Goal: Task Accomplishment & Management: Manage account settings

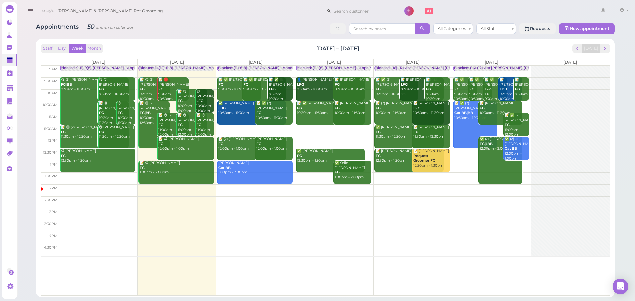
click at [329, 127] on td at bounding box center [334, 131] width 551 height 12
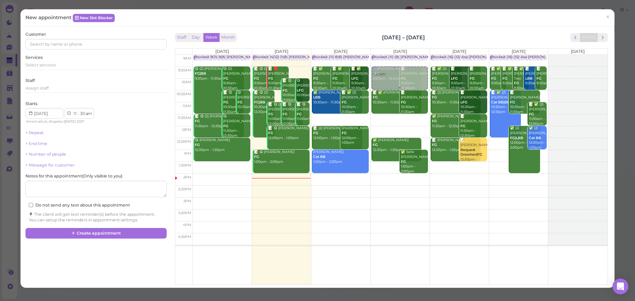
drag, startPoint x: 397, startPoint y: 128, endPoint x: 401, endPoint y: 86, distance: 42.2
click at [404, 55] on div "11:30am Blocked: (11) (8) [PERSON_NAME] • Appointment 👤[PERSON_NAME] LFG 9:30am…" at bounding box center [400, 55] width 59 height 0
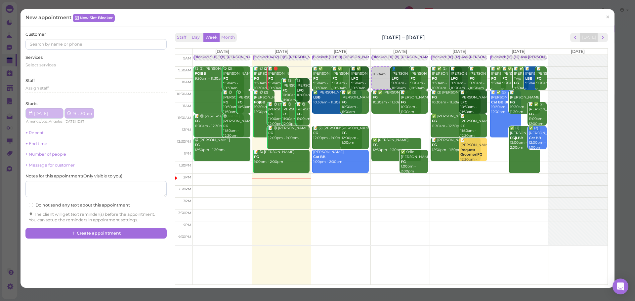
select select "9"
click at [70, 65] on div "Select services" at bounding box center [95, 65] width 141 height 6
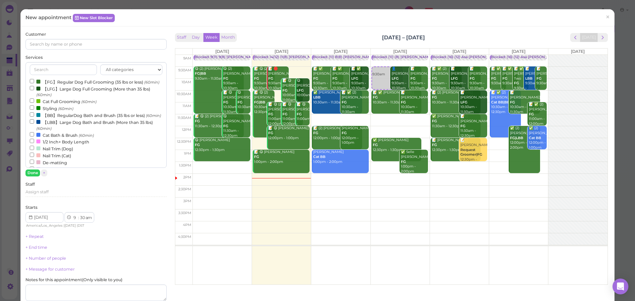
click at [62, 85] on label "【FG】Regular Dog Full Grooming (35 lbs or less) (60min)" at bounding box center [95, 81] width 130 height 7
click at [34, 83] on input "【FG】Regular Dog Full Grooming (35 lbs or less) (60min)" at bounding box center [32, 81] width 4 height 4
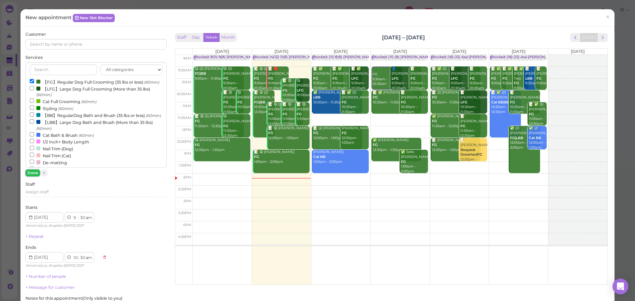
click at [28, 175] on button "Done" at bounding box center [32, 173] width 15 height 7
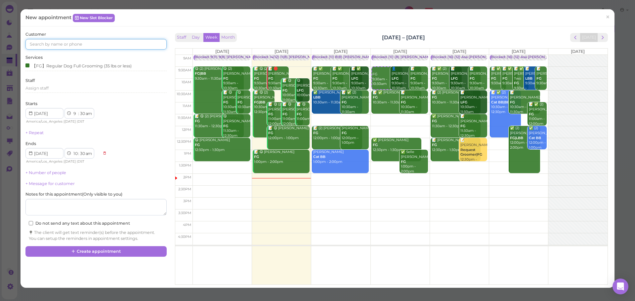
click at [109, 44] on input at bounding box center [95, 44] width 141 height 11
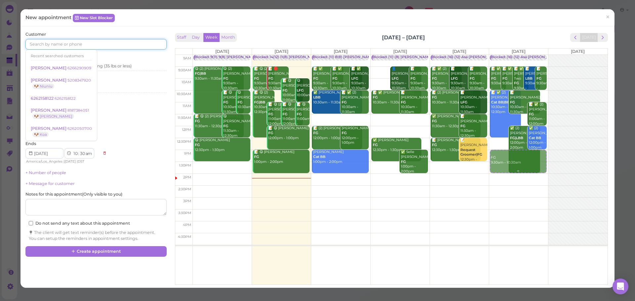
drag, startPoint x: 376, startPoint y: 74, endPoint x: 509, endPoint y: 158, distance: 157.1
click at [509, 55] on tr "Blocked: 9(11) 9(8) [PERSON_NAME] • Appointment 😋 (2) [PERSON_NAME] FG|BB 9:30a…" at bounding box center [391, 55] width 432 height 0
type input "[DATE]"
select select "1"
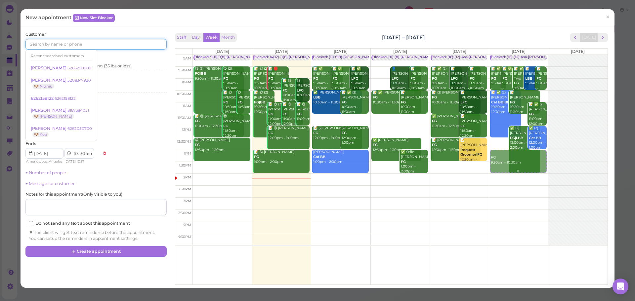
select select "00"
select select "pm"
select select "2"
select select "00"
select select "pm"
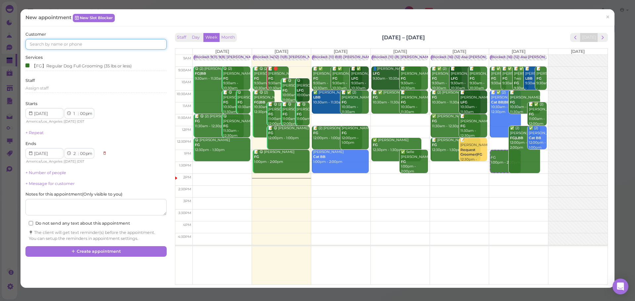
click at [100, 42] on input at bounding box center [95, 44] width 141 height 11
type input "6263425722"
click at [77, 56] on small "6263425722" at bounding box center [84, 56] width 23 height 5
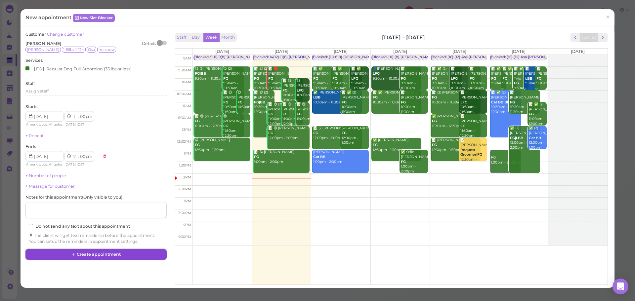
click at [85, 256] on button "Create appointment" at bounding box center [95, 254] width 141 height 11
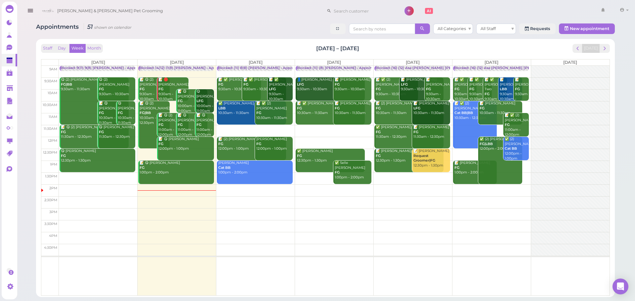
click at [351, 130] on td at bounding box center [334, 131] width 551 height 12
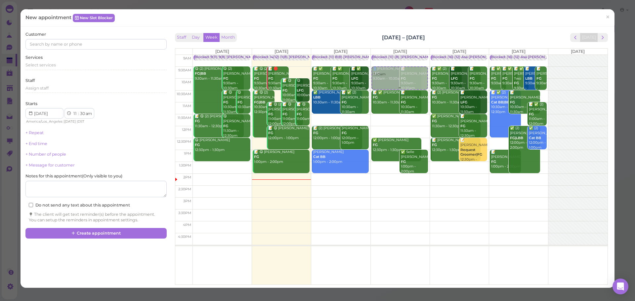
drag, startPoint x: 416, startPoint y: 130, endPoint x: 406, endPoint y: 79, distance: 51.7
click at [406, 55] on div "11:30am Blocked: (11) (8) [PERSON_NAME] • Appointment 👤[PERSON_NAME] LFG 9:30am…" at bounding box center [400, 55] width 59 height 0
select select "9"
click at [69, 64] on div "Select services" at bounding box center [95, 65] width 141 height 6
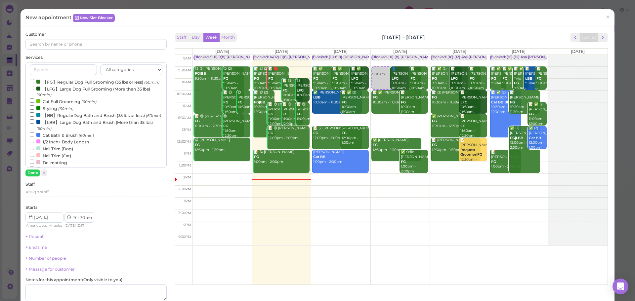
click at [64, 84] on label "【FG】Regular Dog Full Grooming (35 lbs or less) (60min)" at bounding box center [95, 81] width 130 height 7
click at [34, 83] on input "【FG】Regular Dog Full Grooming (35 lbs or less) (60min)" at bounding box center [32, 81] width 4 height 4
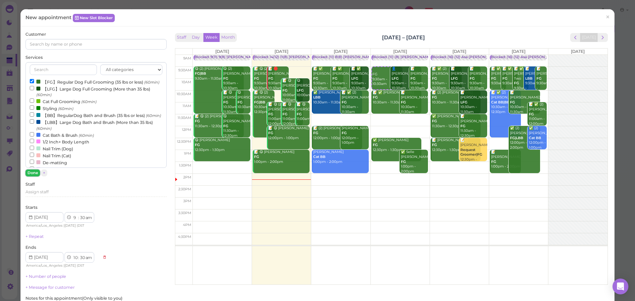
click at [30, 175] on button "Done" at bounding box center [32, 173] width 15 height 7
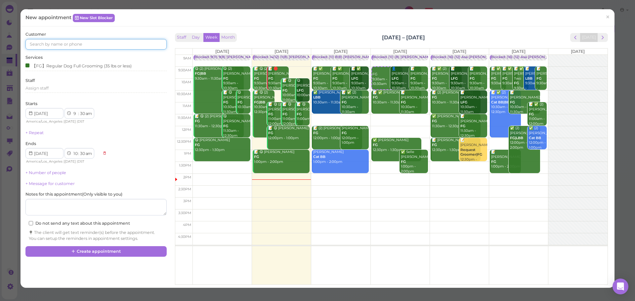
click at [79, 48] on input at bounding box center [95, 44] width 141 height 11
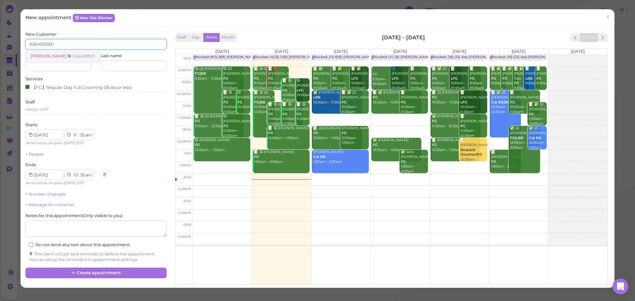
type input "6264933921"
click at [73, 55] on small "6264933921" at bounding box center [84, 56] width 22 height 5
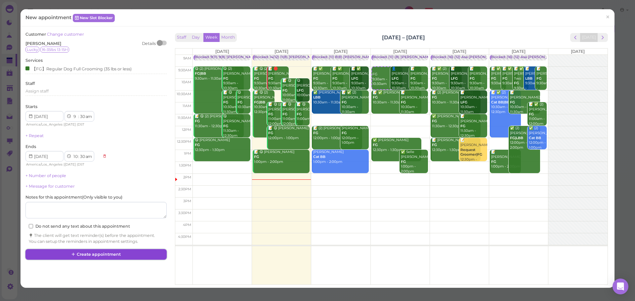
click at [74, 257] on icon at bounding box center [73, 254] width 4 height 5
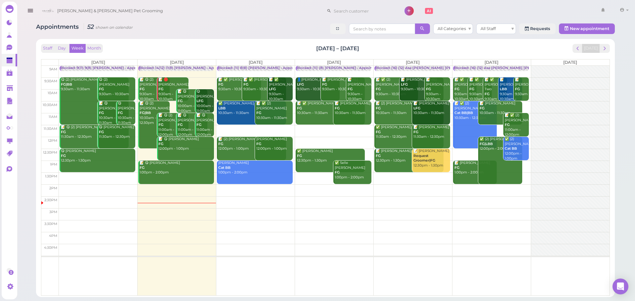
click at [329, 129] on td at bounding box center [334, 131] width 551 height 12
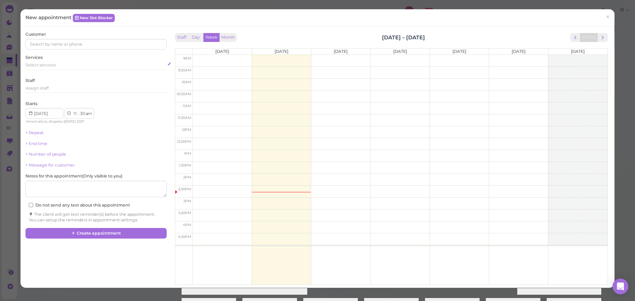
click at [50, 67] on span "Select services" at bounding box center [40, 64] width 30 height 5
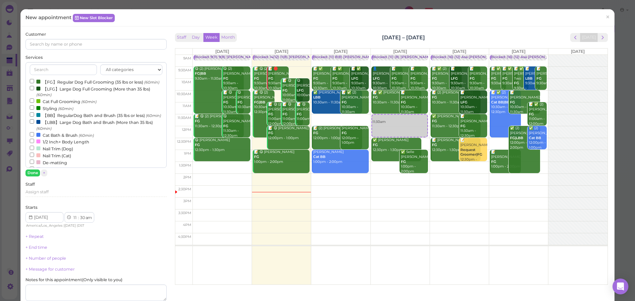
click at [49, 80] on label "【FG】Regular Dog Full Grooming (35 lbs or less) (60min)" at bounding box center [95, 81] width 130 height 7
click at [34, 80] on input "【FG】Regular Dog Full Grooming (35 lbs or less) (60min)" at bounding box center [32, 81] width 4 height 4
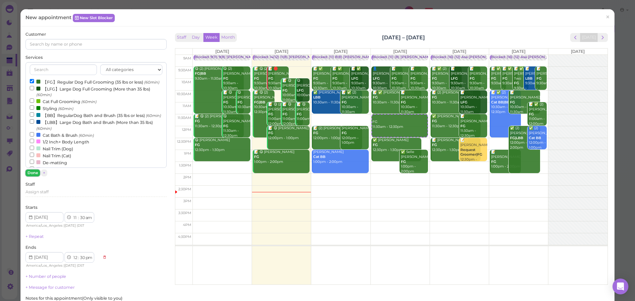
click at [34, 173] on button "Done" at bounding box center [32, 173] width 15 height 7
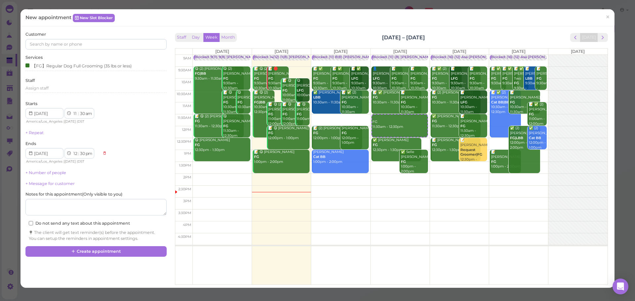
click at [99, 52] on div "Customer Services 【FG】Regular Dog Full Grooming (35 lbs or less) Staff Assign s…" at bounding box center [95, 136] width 141 height 210
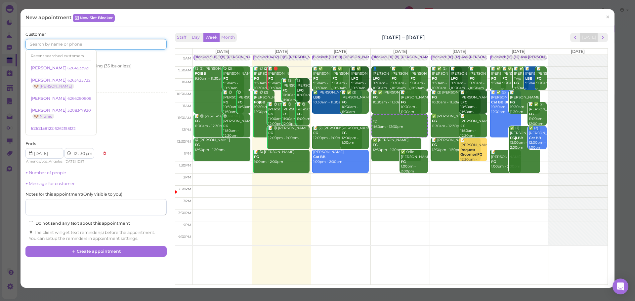
click at [100, 49] on input at bounding box center [95, 44] width 141 height 11
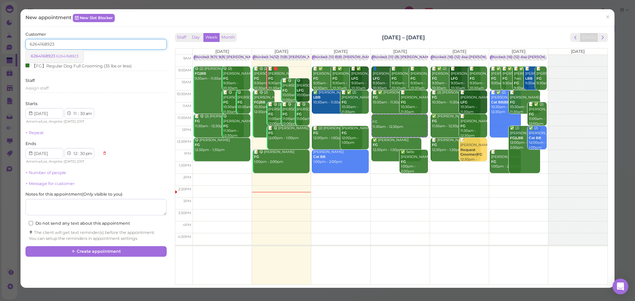
type input "6264168923"
click at [48, 53] on link "6264168923 6264168923" at bounding box center [55, 56] width 58 height 13
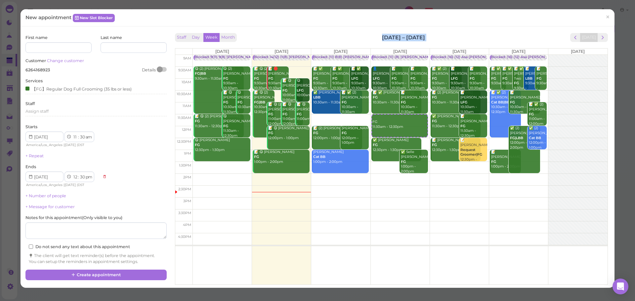
drag, startPoint x: 341, startPoint y: 35, endPoint x: 509, endPoint y: 41, distance: 167.8
click at [509, 41] on div "Staff Day Week Month [DATE] – [DATE] [DATE]" at bounding box center [391, 37] width 433 height 9
click at [424, 12] on div "New appointment New Slot Blocker ×" at bounding box center [318, 17] width 594 height 17
drag, startPoint x: 415, startPoint y: 37, endPoint x: 357, endPoint y: 24, distance: 58.8
click at [357, 24] on div "New appointment New Slot Blocker × First name Last name Customer Change custome…" at bounding box center [318, 148] width 594 height 279
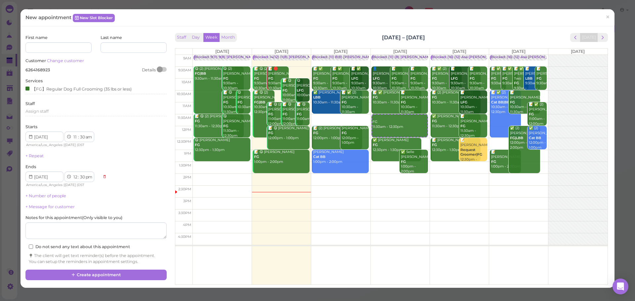
click at [358, 36] on div "Staff Day Week Month [DATE] – [DATE] [DATE]" at bounding box center [391, 37] width 433 height 9
drag, startPoint x: 361, startPoint y: 36, endPoint x: 439, endPoint y: 40, distance: 78.1
click at [440, 39] on div "Staff Day Week Month [DATE] – [DATE] [DATE]" at bounding box center [391, 37] width 433 height 9
click at [439, 40] on div "Staff Day Week Month [DATE] – [DATE] [DATE]" at bounding box center [391, 37] width 433 height 9
drag, startPoint x: 439, startPoint y: 40, endPoint x: 357, endPoint y: 38, distance: 81.7
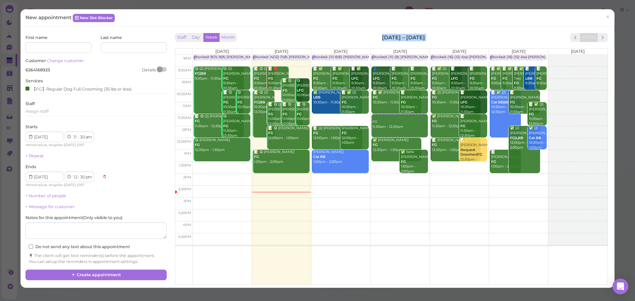
click at [357, 38] on div "Staff Day Week Month [DATE] – [DATE] [DATE]" at bounding box center [391, 37] width 433 height 9
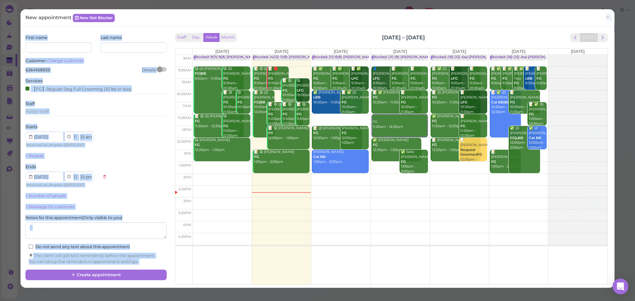
drag, startPoint x: 357, startPoint y: 37, endPoint x: 411, endPoint y: 24, distance: 55.4
click at [411, 24] on div "New appointment New Slot Blocker × First name Last name Customer Change custome…" at bounding box center [318, 148] width 594 height 279
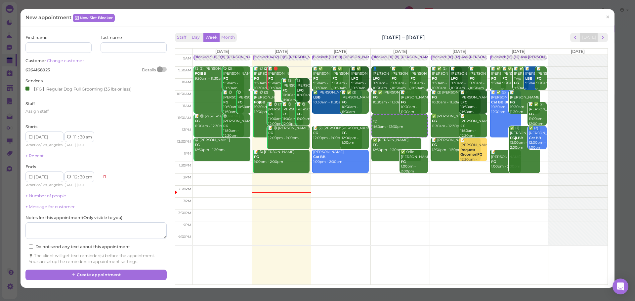
click at [412, 28] on div "First name Last name Customer Change customer 6264168923 Details Services 【FG】R…" at bounding box center [318, 157] width 594 height 262
drag, startPoint x: 423, startPoint y: 36, endPoint x: 379, endPoint y: 39, distance: 44.0
click at [382, 39] on h2 "[DATE] – [DATE]" at bounding box center [403, 38] width 43 height 8
drag, startPoint x: 379, startPoint y: 39, endPoint x: 413, endPoint y: 39, distance: 33.4
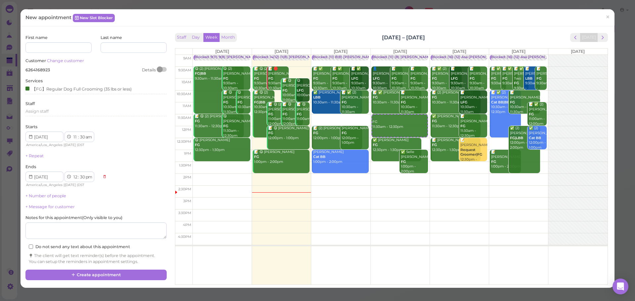
click at [413, 39] on h2 "[DATE] – [DATE]" at bounding box center [403, 38] width 43 height 8
drag, startPoint x: 425, startPoint y: 38, endPoint x: 359, endPoint y: 38, distance: 65.5
click at [359, 38] on div "Staff Day Week Month [DATE] – [DATE] [DATE]" at bounding box center [391, 37] width 433 height 9
click at [360, 38] on div "Staff Day Week Month [DATE] – [DATE] [DATE]" at bounding box center [391, 37] width 433 height 9
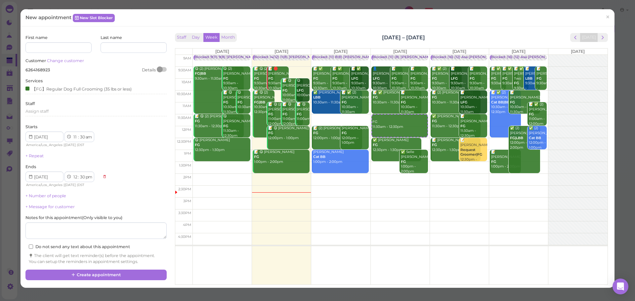
drag, startPoint x: 374, startPoint y: 38, endPoint x: 426, endPoint y: 38, distance: 51.9
click at [426, 38] on div "Staff Day Week Month [DATE] – [DATE] [DATE]" at bounding box center [391, 37] width 433 height 9
click at [64, 62] on link "Change customer" at bounding box center [65, 60] width 37 height 5
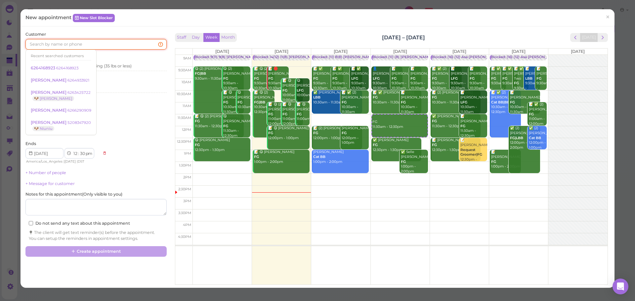
click at [81, 45] on input at bounding box center [95, 44] width 141 height 11
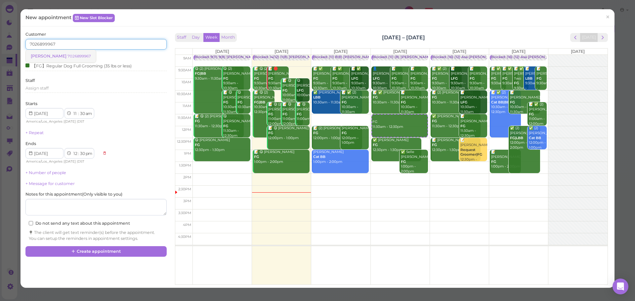
type input "7026899967"
click at [57, 55] on span "[PERSON_NAME]" at bounding box center [49, 56] width 37 height 5
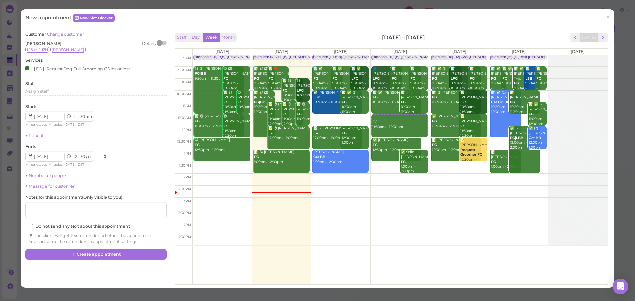
drag, startPoint x: 328, startPoint y: 32, endPoint x: 435, endPoint y: 30, distance: 106.8
click at [435, 30] on div "Customer Change customer [PERSON_NAME] Details 1-15lbs 1-12H [PERSON_NAME] Serv…" at bounding box center [318, 157] width 594 height 262
click at [434, 30] on div "Customer Change customer [PERSON_NAME] Details 1-15lbs 1-12H [PERSON_NAME] Serv…" at bounding box center [318, 157] width 594 height 262
drag, startPoint x: 431, startPoint y: 33, endPoint x: 305, endPoint y: 21, distance: 126.5
click at [305, 21] on div "New appointment New Slot Blocker × Customer Change customer [PERSON_NAME] Detai…" at bounding box center [318, 148] width 594 height 279
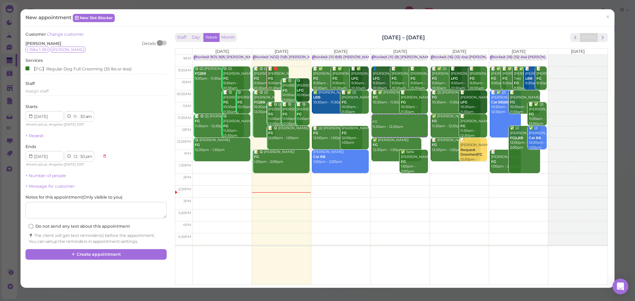
click at [322, 30] on div "Customer Change customer [PERSON_NAME] Details 1-15lbs 1-12H [PERSON_NAME] Serv…" at bounding box center [318, 157] width 594 height 262
drag, startPoint x: 336, startPoint y: 34, endPoint x: 441, endPoint y: 33, distance: 105.2
click at [441, 33] on div "Staff Day Week Month [DATE] – [DATE] [DATE]" at bounding box center [391, 37] width 433 height 9
drag, startPoint x: 357, startPoint y: 31, endPoint x: 351, endPoint y: 31, distance: 6.3
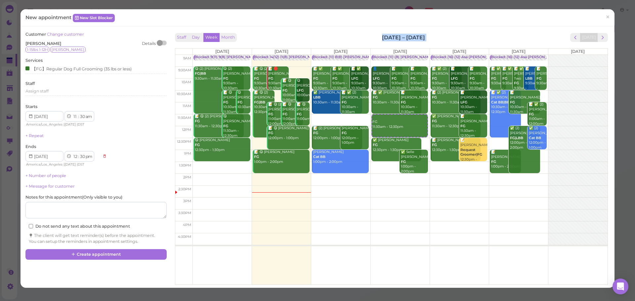
click at [351, 31] on div "Staff Day Week Month [DATE] – [DATE] [DATE] [DATE] [DATE] [DATE] [DATE] [DATE] …" at bounding box center [391, 157] width 436 height 252
drag, startPoint x: 351, startPoint y: 31, endPoint x: 440, endPoint y: 34, distance: 89.3
click at [440, 34] on div "Staff Day Week Month [DATE] – [DATE] [DATE] [DATE] [DATE] [DATE] [DATE] [DATE] …" at bounding box center [391, 157] width 436 height 252
click at [440, 34] on div "Staff Day Week Month [DATE] – [DATE] [DATE]" at bounding box center [391, 37] width 433 height 9
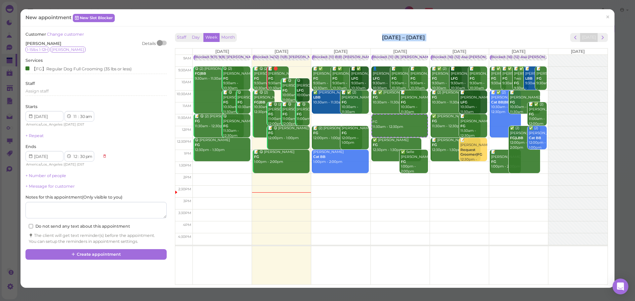
drag, startPoint x: 357, startPoint y: 40, endPoint x: 437, endPoint y: 40, distance: 80.4
click at [437, 40] on div "Staff Day Week Month [DATE] – [DATE] [DATE]" at bounding box center [391, 37] width 433 height 9
drag, startPoint x: 437, startPoint y: 40, endPoint x: 339, endPoint y: 36, distance: 98.9
click at [339, 36] on div "Staff Day Week Month [DATE] – [DATE] [DATE]" at bounding box center [391, 37] width 433 height 9
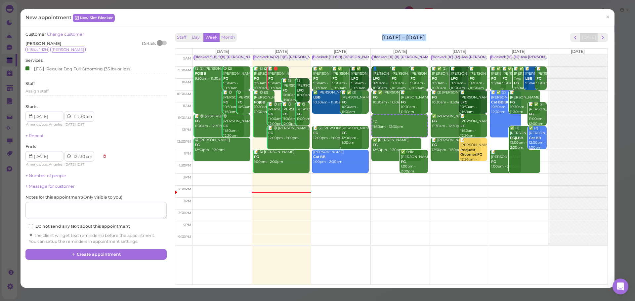
click at [338, 35] on div "Staff Day Week Month [DATE] – [DATE] [DATE]" at bounding box center [391, 37] width 433 height 9
drag, startPoint x: 338, startPoint y: 35, endPoint x: 424, endPoint y: 34, distance: 86.0
click at [424, 34] on div "Staff Day Week Month [DATE] – [DATE] [DATE]" at bounding box center [391, 37] width 433 height 9
click at [95, 255] on button "Create appointment" at bounding box center [95, 254] width 141 height 11
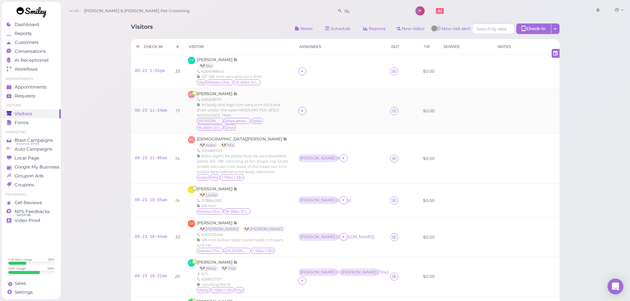
click at [294, 127] on td at bounding box center [340, 110] width 92 height 45
click at [300, 113] on icon at bounding box center [302, 110] width 4 height 5
click at [303, 133] on input at bounding box center [311, 129] width 80 height 11
type input "re"
click at [294, 140] on div "Rebecca" at bounding box center [315, 142] width 93 height 13
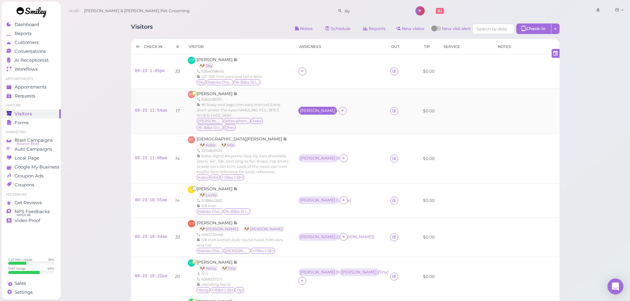
click at [300, 111] on div "Rebecca" at bounding box center [317, 110] width 35 height 5
click at [281, 143] on span "Select pets" at bounding box center [285, 142] width 23 height 7
click at [282, 149] on li "No results found" at bounding box center [300, 149] width 59 height 7
click at [208, 92] on span "[PERSON_NAME]" at bounding box center [215, 93] width 37 height 5
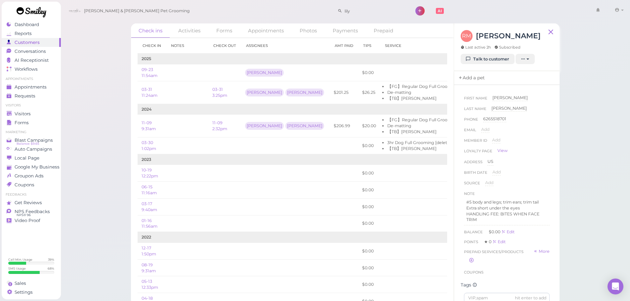
click at [473, 76] on link "Add a pet" at bounding box center [471, 78] width 35 height 14
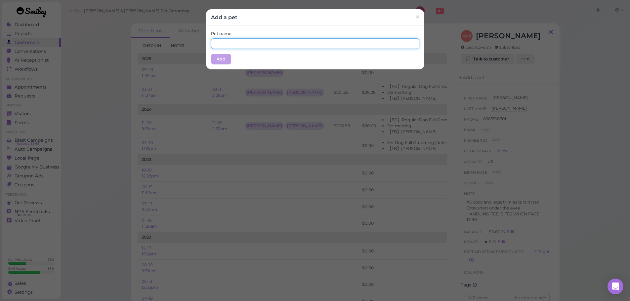
click at [283, 45] on input "text" at bounding box center [315, 43] width 208 height 11
type input "[PERSON_NAME]"
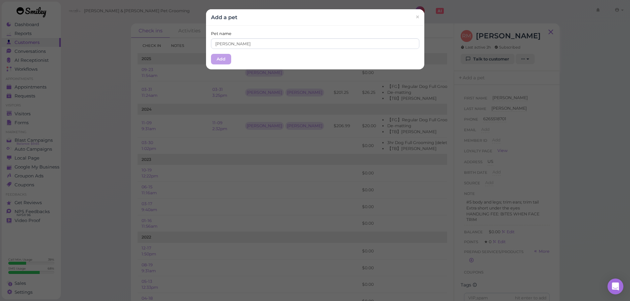
click at [254, 25] on div "Add a pet ×" at bounding box center [315, 17] width 218 height 17
click at [223, 59] on button "Add" at bounding box center [221, 59] width 20 height 11
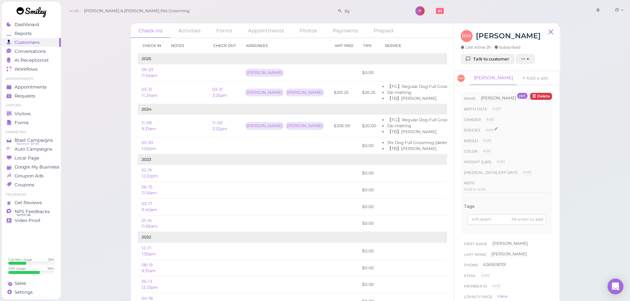
click at [488, 131] on span "Add" at bounding box center [489, 129] width 8 height 5
drag, startPoint x: 497, startPoint y: 131, endPoint x: 498, endPoint y: 137, distance: 6.0
click at [497, 131] on select "Dog Cat Bird Other" at bounding box center [517, 132] width 64 height 10
select select "Dog"
click at [485, 127] on select "Dog Cat Bird Other" at bounding box center [517, 132] width 64 height 10
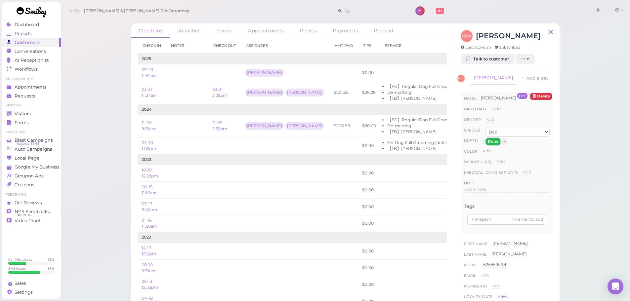
click at [496, 144] on button "Done" at bounding box center [493, 141] width 15 height 7
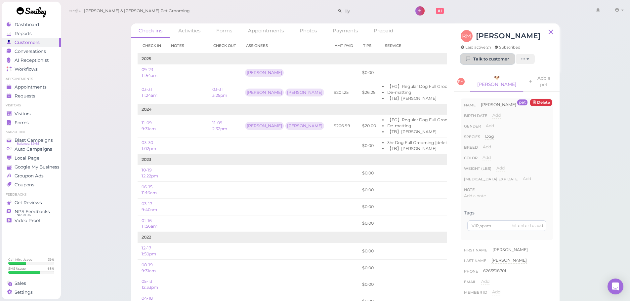
click at [492, 60] on link "Talk to customer" at bounding box center [488, 59] width 54 height 11
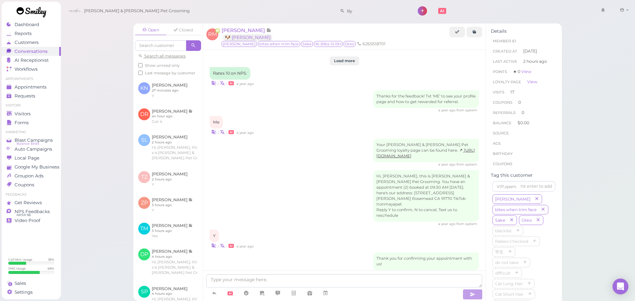
scroll to position [934, 0]
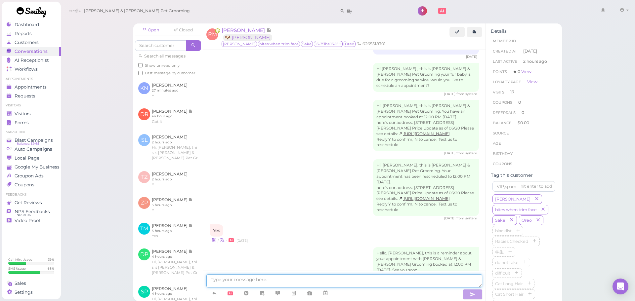
click at [267, 276] on textarea at bounding box center [344, 280] width 276 height 13
click at [380, 280] on textarea at bounding box center [344, 280] width 276 height 13
type textarea "Hi Rosa, Toby is very tangled for the body so we're going to have to go a tiny …"
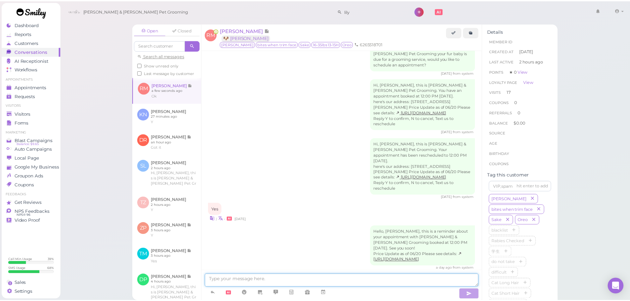
scroll to position [983, 0]
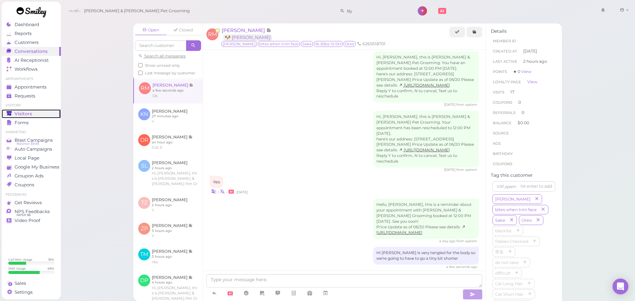
click at [29, 115] on span "Visitors" at bounding box center [24, 114] width 18 height 6
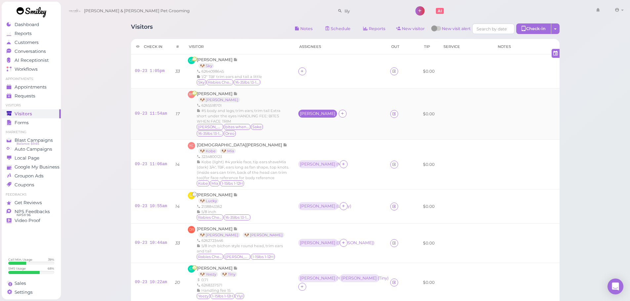
click at [294, 112] on td "Rebecca" at bounding box center [340, 113] width 92 height 51
click at [298, 112] on div "Rebecca" at bounding box center [317, 114] width 39 height 8
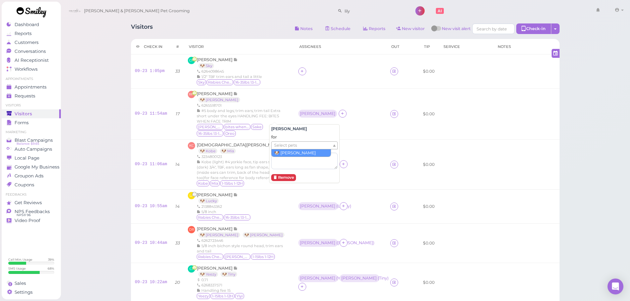
click at [283, 146] on span "Select pets" at bounding box center [285, 145] width 23 height 7
click at [261, 123] on div "#5 body and legs; trim ears; trim tail Extra short under the eyes HANDLING FEE:…" at bounding box center [243, 116] width 93 height 16
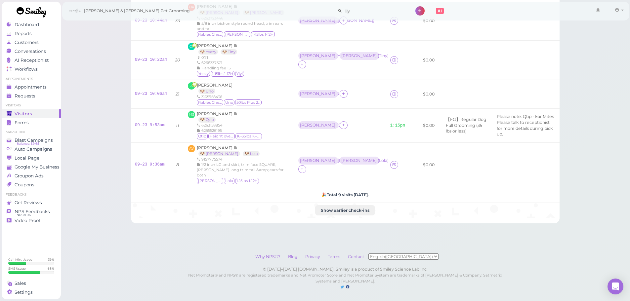
scroll to position [246, 0]
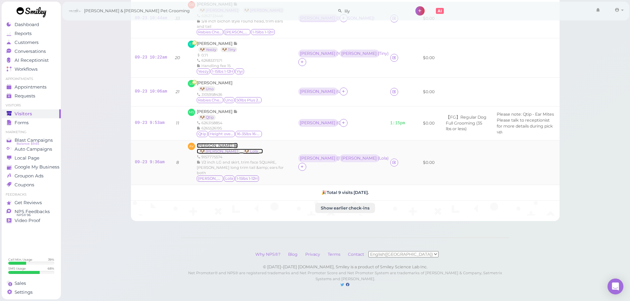
click at [208, 143] on span "Alejandra Vazquez" at bounding box center [215, 145] width 37 height 5
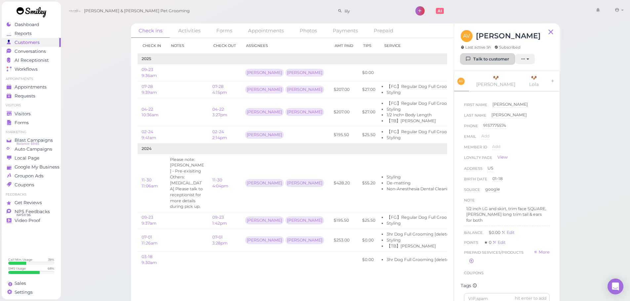
click at [461, 60] on link "Talk to customer" at bounding box center [488, 59] width 54 height 11
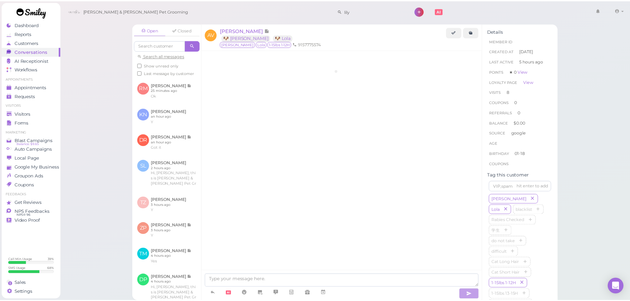
scroll to position [808, 0]
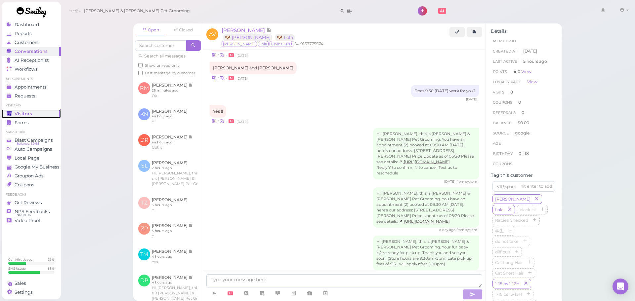
click at [35, 110] on link "Visitors" at bounding box center [31, 113] width 59 height 9
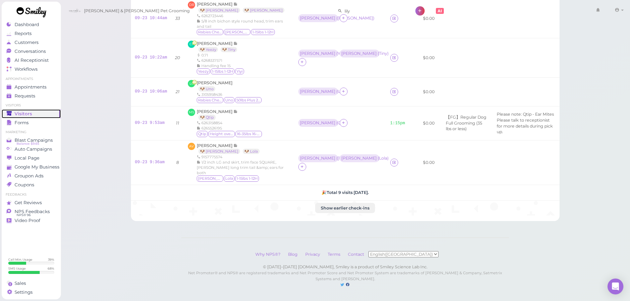
scroll to position [246, 0]
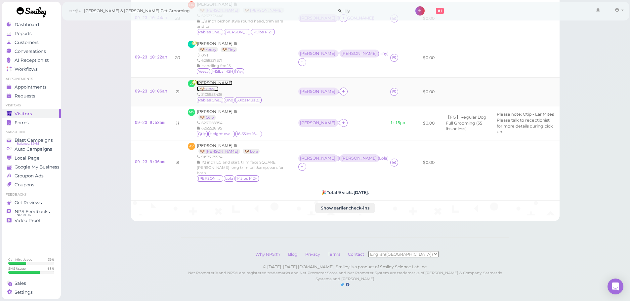
click at [209, 80] on span "Lei Chen" at bounding box center [215, 82] width 36 height 5
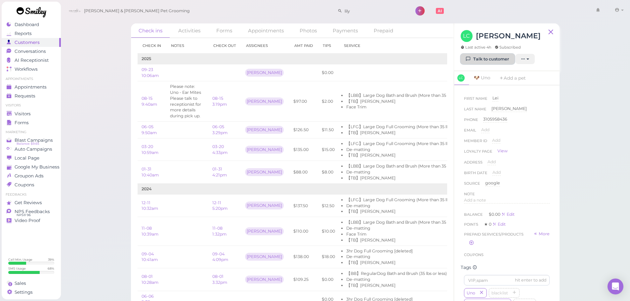
click at [490, 61] on link "Talk to customer" at bounding box center [488, 59] width 54 height 11
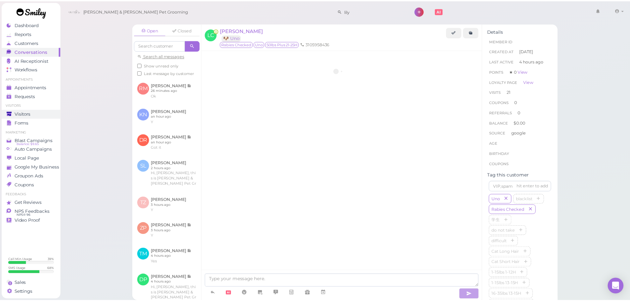
scroll to position [911, 0]
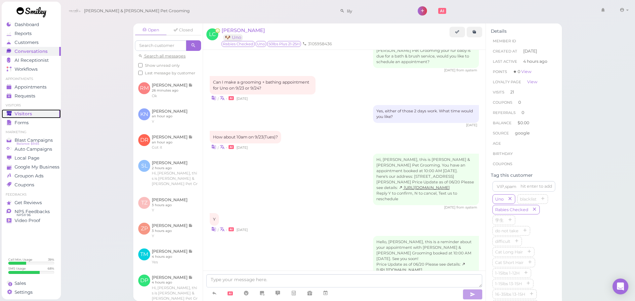
click at [16, 114] on span "Visitors" at bounding box center [24, 114] width 18 height 6
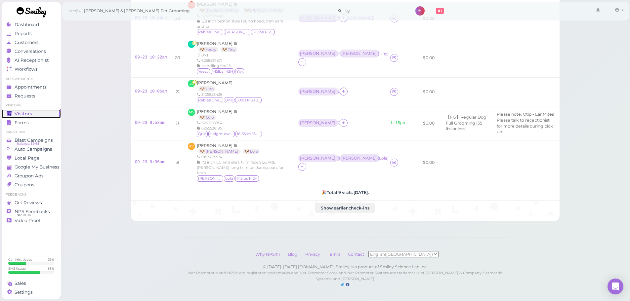
scroll to position [246, 0]
click at [209, 143] on span "Alejandra Vazquez" at bounding box center [215, 145] width 37 height 5
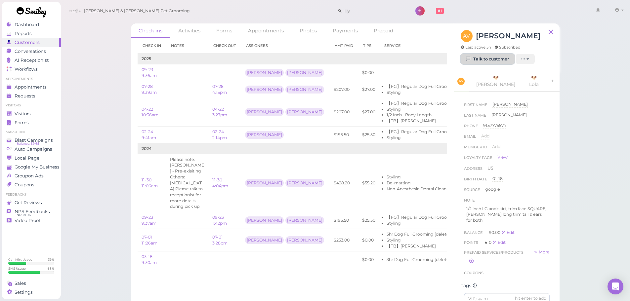
click at [495, 62] on link "Talk to customer" at bounding box center [488, 59] width 54 height 11
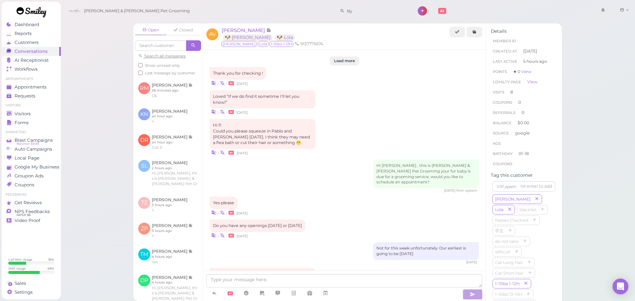
scroll to position [808, 0]
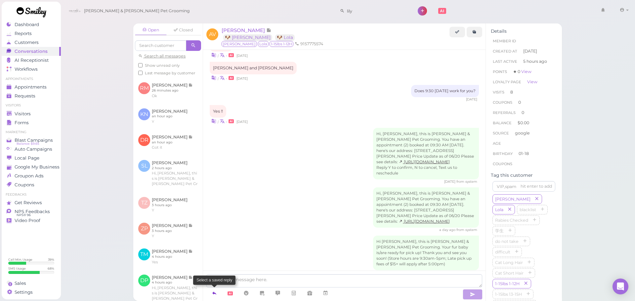
click at [216, 294] on icon at bounding box center [214, 293] width 5 height 7
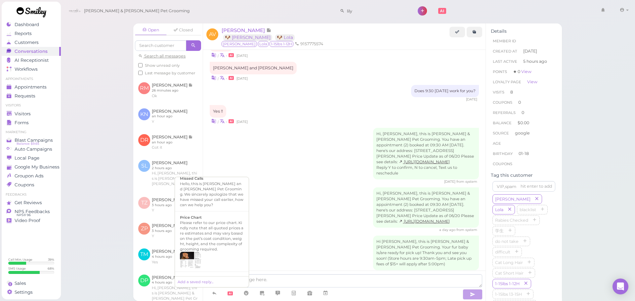
scroll to position [459, 0]
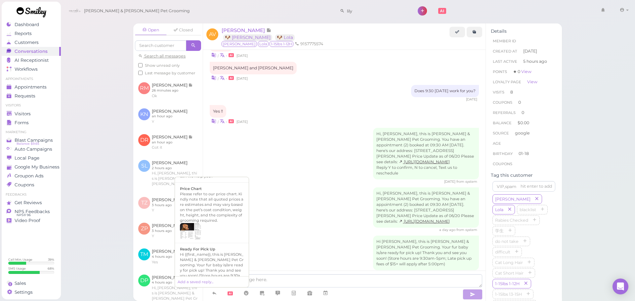
click at [235, 258] on div "Hi {{first_name}}, this is Cody & Miley Pet Grooming. Your fur baby is/are read…" at bounding box center [212, 270] width 64 height 37
type textarea "Hi {{first_name}}, this is Cody & Miley Pet Grooming. Your fur baby is/are read…"
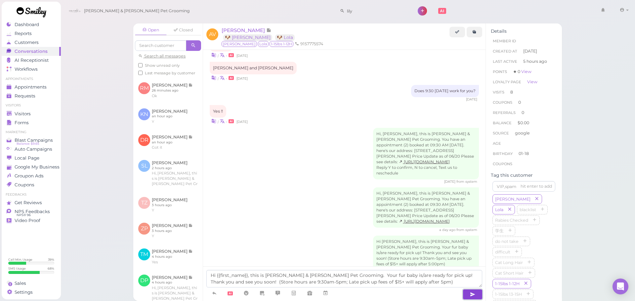
click at [469, 293] on button "button" at bounding box center [473, 294] width 20 height 11
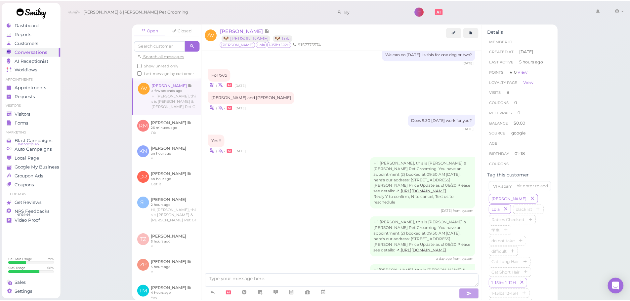
scroll to position [840, 0]
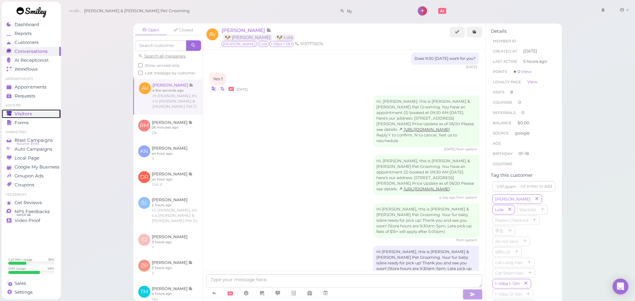
click at [11, 116] on icon at bounding box center [10, 114] width 6 height 6
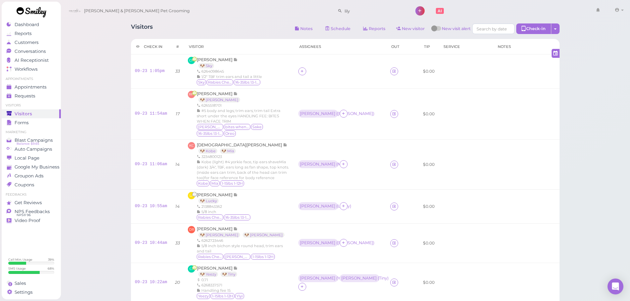
click at [187, 26] on div "Visitors Notes Schedule Reports New visitor New visit alert Check-in Customer c…" at bounding box center [345, 29] width 429 height 12
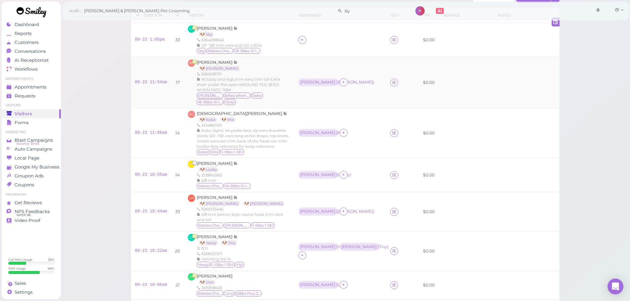
scroll to position [33, 0]
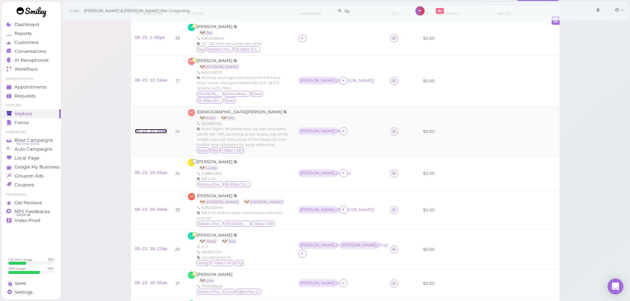
click at [151, 134] on link "09-23 11:06am" at bounding box center [151, 131] width 32 height 5
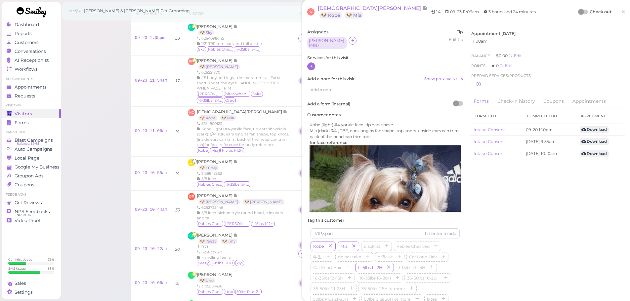
click at [313, 65] on div at bounding box center [311, 66] width 8 height 8
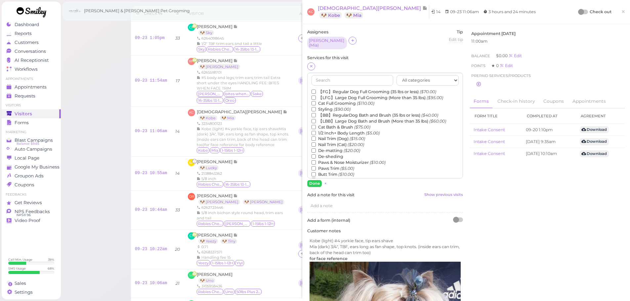
click at [321, 89] on label "【FG】Regular Dog Full Grooming (35 lbs or less) ($70.00)" at bounding box center [373, 92] width 125 height 6
click at [316, 90] on input "【FG】Regular Dog Full Grooming (35 lbs or less) ($70.00)" at bounding box center [313, 92] width 4 height 4
click at [334, 132] on label "1/2 Inch+ Body Length ($5.00)" at bounding box center [345, 133] width 68 height 6
click at [316, 132] on input "1/2 Inch+ Body Length ($5.00)" at bounding box center [313, 133] width 4 height 4
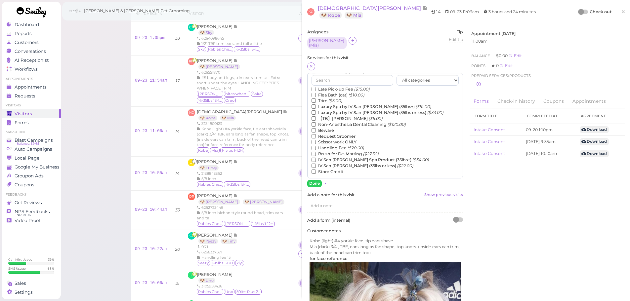
click at [334, 116] on label "【TB】Teeth Brushing ($5.00)" at bounding box center [346, 119] width 71 height 6
click at [316, 116] on input "【TB】Teeth Brushing ($5.00)" at bounding box center [313, 118] width 4 height 4
click at [317, 180] on button "Done" at bounding box center [314, 183] width 15 height 7
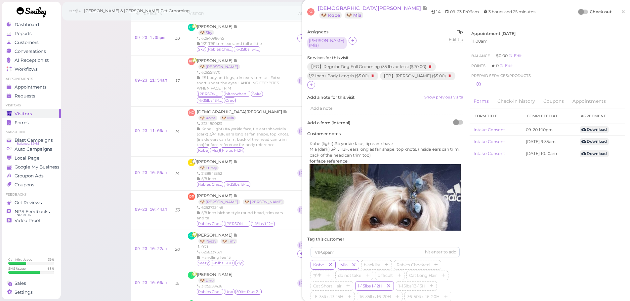
click at [578, 11] on div at bounding box center [581, 12] width 6 height 6
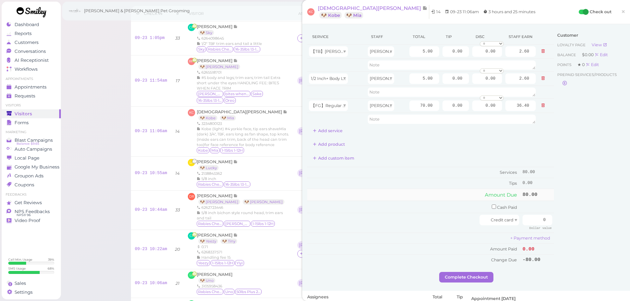
click at [388, 190] on td "Amount Due" at bounding box center [414, 195] width 214 height 12
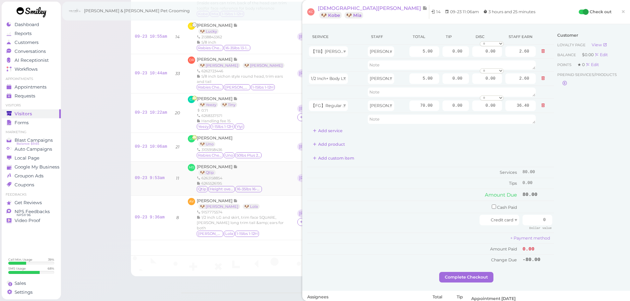
scroll to position [231, 0]
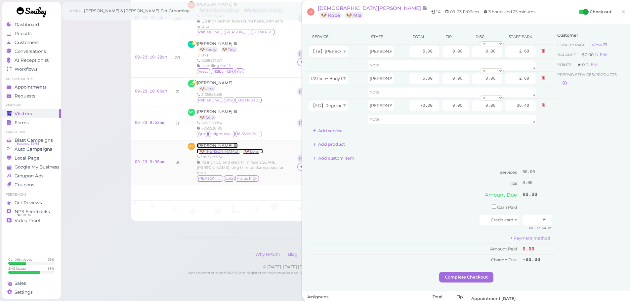
click at [215, 148] on span "Alejandra Vazquez" at bounding box center [215, 145] width 37 height 5
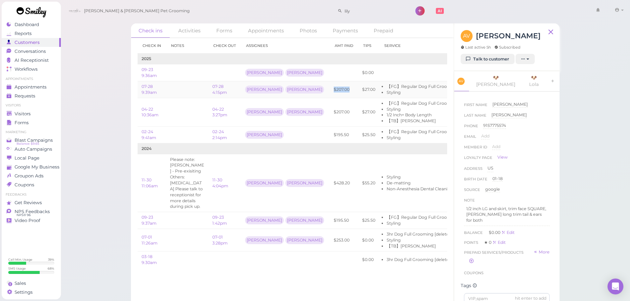
drag, startPoint x: 313, startPoint y: 93, endPoint x: 291, endPoint y: 92, distance: 21.9
click at [330, 92] on td "$207.00" at bounding box center [344, 89] width 28 height 17
click at [289, 92] on td "Asa Rebecca" at bounding box center [285, 89] width 89 height 17
drag, startPoint x: 316, startPoint y: 182, endPoint x: 286, endPoint y: 179, distance: 30.0
click at [286, 179] on tr "11-30 11:06am Please note: Pablo - Pre-exisiting Others: Red skin Please talk t…" at bounding box center [339, 183] width 402 height 58
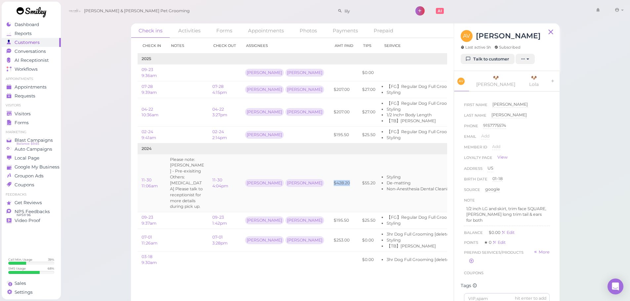
click at [286, 179] on div "Isaac Helen" at bounding box center [285, 183] width 81 height 11
drag, startPoint x: 286, startPoint y: 179, endPoint x: 330, endPoint y: 180, distance: 44.3
click at [330, 180] on tr "11-30 11:06am Please note: Pablo - Pre-exisiting Others: Red skin Please talk t…" at bounding box center [339, 183] width 402 height 58
click at [358, 180] on td "$55.20" at bounding box center [368, 183] width 21 height 58
drag, startPoint x: 319, startPoint y: 182, endPoint x: 292, endPoint y: 182, distance: 27.1
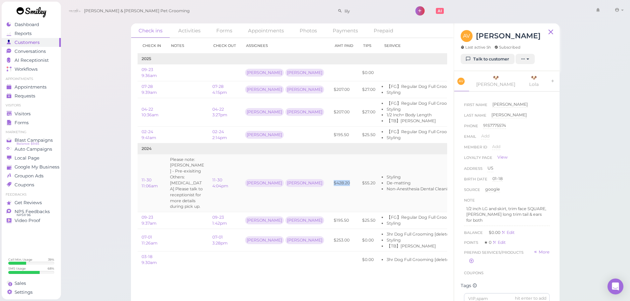
click at [330, 182] on td "$428.20" at bounding box center [344, 183] width 28 height 58
click at [221, 183] on link "11-30 4:04pm" at bounding box center [220, 183] width 16 height 11
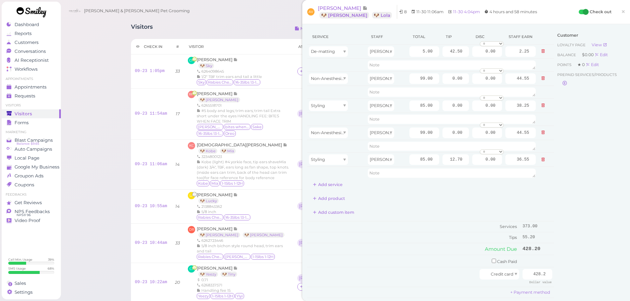
click at [573, 149] on div "Customer Loyalty page View Balance $0.00 Edit Points ★ 0 Edit Prepaid services/…" at bounding box center [589, 177] width 71 height 297
click at [621, 14] on span "×" at bounding box center [623, 11] width 4 height 9
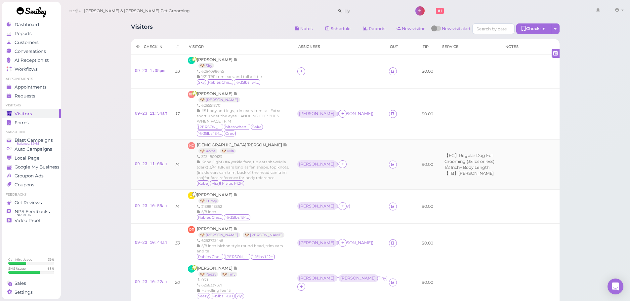
scroll to position [33, 0]
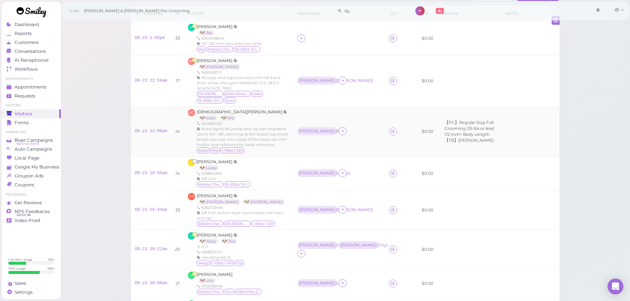
click at [323, 140] on td "Asa ( Mia )" at bounding box center [339, 132] width 92 height 50
click at [222, 114] on span "Kristen Camarena" at bounding box center [240, 111] width 86 height 5
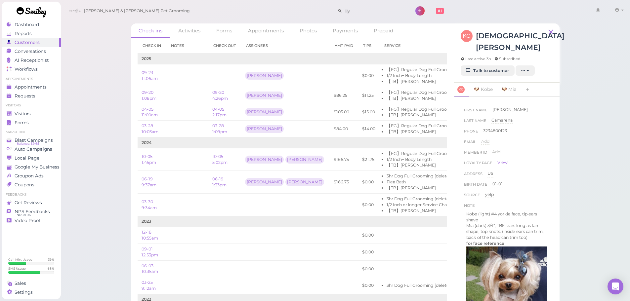
click at [548, 133] on div "First Name Kristen Kristen Last Name Camarena Camarena Phone 3234800123 3234800…" at bounding box center [506, 207] width 105 height 220
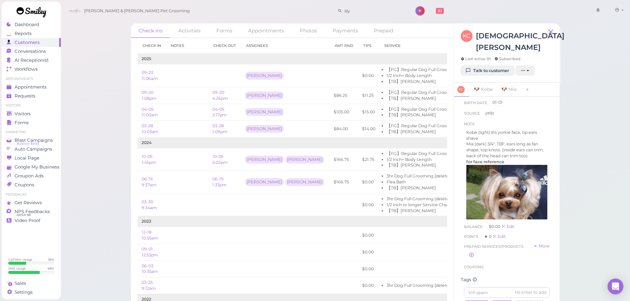
scroll to position [66, 0]
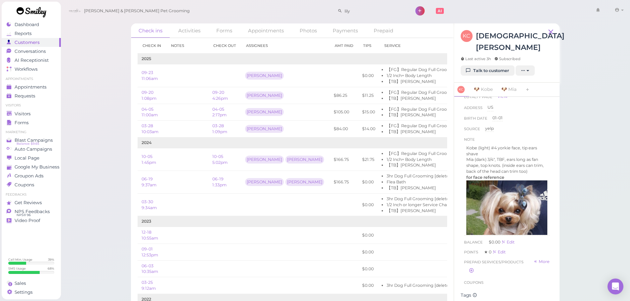
click at [549, 134] on div "First Name Kristen Kristen Last Name Camarena Camarena Phone 3234800123 3234800…" at bounding box center [506, 207] width 105 height 220
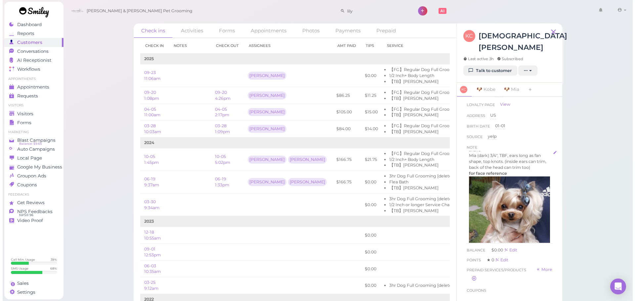
scroll to position [0, 0]
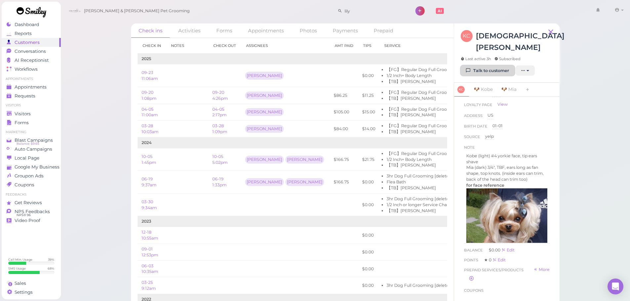
click at [488, 65] on link "Talk to customer" at bounding box center [488, 70] width 54 height 11
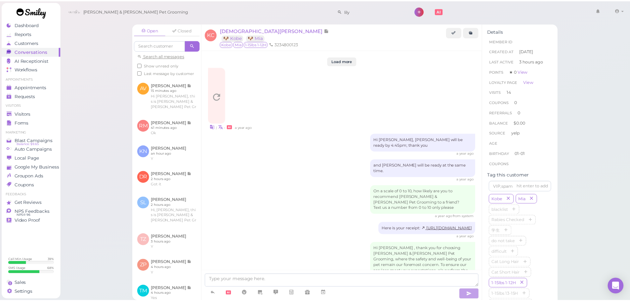
scroll to position [1171, 0]
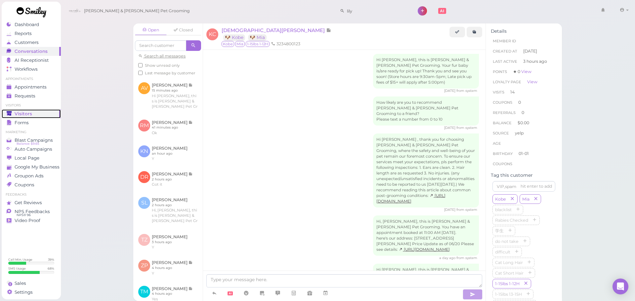
click at [42, 110] on link "Visitors" at bounding box center [31, 113] width 59 height 9
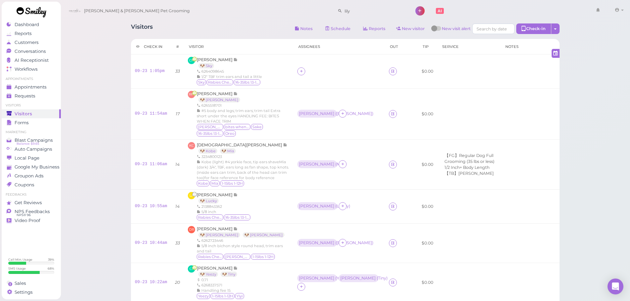
click at [210, 25] on div "Visitors Notes Schedule Reports New visitor New visit alert Check-in Customer c…" at bounding box center [345, 29] width 429 height 12
click at [181, 22] on div "Visitors Notes Schedule Reports New visitor New visit alert Check-in Customer c…" at bounding box center [345, 233] width 445 height 428
click at [391, 167] on icon at bounding box center [393, 164] width 4 height 5
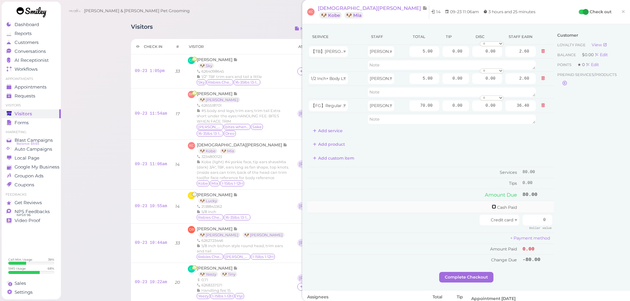
click at [492, 207] on input "checkbox" at bounding box center [494, 207] width 4 height 4
drag, startPoint x: 529, startPoint y: 207, endPoint x: 586, endPoint y: 213, distance: 56.8
click at [586, 213] on div "Service Staff Total Tip Disc Staff earn 【TB】Teeth Brushing Asa 5.00 0.00 0.00 0…" at bounding box center [466, 151] width 318 height 245
click at [492, 208] on input "checkbox" at bounding box center [494, 208] width 4 height 4
checkbox input "false"
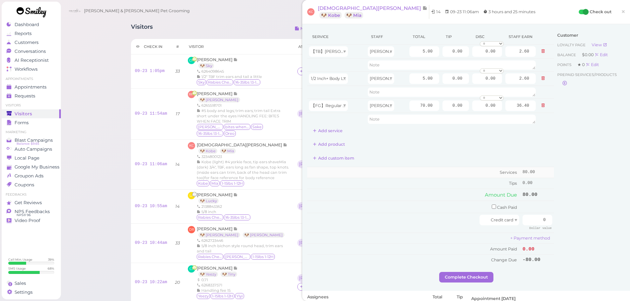
click at [441, 170] on td "Services" at bounding box center [414, 172] width 214 height 11
drag, startPoint x: 441, startPoint y: 105, endPoint x: 620, endPoint y: 117, distance: 179.0
click at [620, 117] on div "Service Staff Total Tip Disc Staff earn 【TB】Teeth Brushing Asa 5.00 0.00 0.00 0…" at bounding box center [466, 150] width 318 height 243
type input "12"
click at [591, 199] on div "Customer Loyalty page View Balance $0.00 Edit Points ★ 0 Edit Prepaid services/…" at bounding box center [589, 150] width 71 height 243
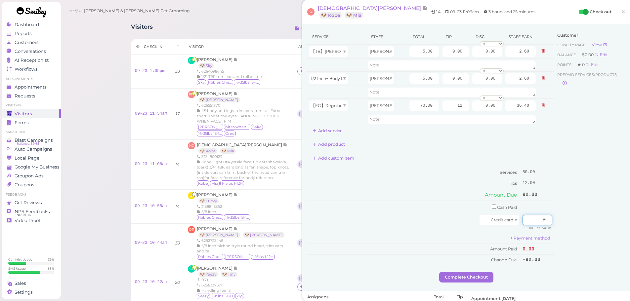
drag, startPoint x: 531, startPoint y: 219, endPoint x: 614, endPoint y: 230, distance: 83.4
click at [616, 230] on div "Service Staff Total Tip Disc Staff earn 【TB】Teeth Brushing Asa 5.00 0.00 0.00 0…" at bounding box center [466, 150] width 318 height 243
type input "92"
click at [581, 221] on div "Customer Loyalty page View Balance $0.00 Edit Points ★ 0 Edit Prepaid services/…" at bounding box center [589, 150] width 71 height 243
click at [455, 279] on button "Complete Checkout" at bounding box center [466, 277] width 54 height 11
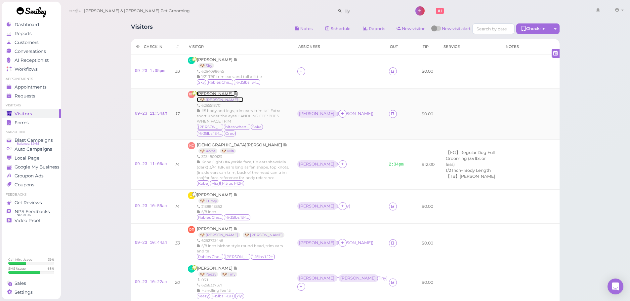
click at [211, 96] on span "[PERSON_NAME]" at bounding box center [215, 93] width 37 height 5
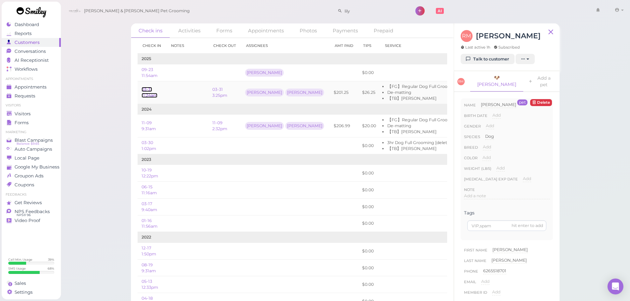
click at [146, 93] on link "03-31 11:24am" at bounding box center [150, 92] width 16 height 11
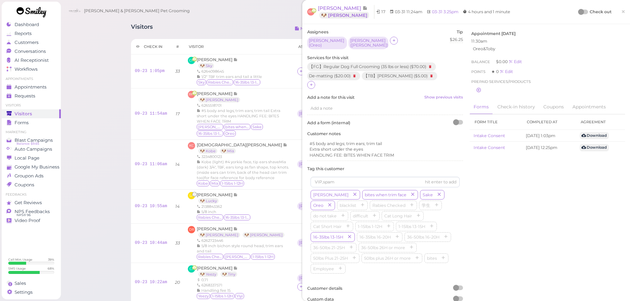
click at [578, 15] on div at bounding box center [581, 12] width 6 height 6
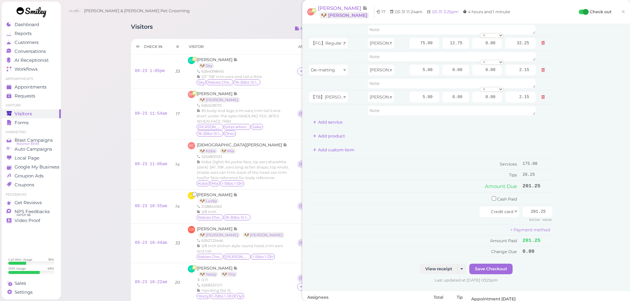
scroll to position [231, 0]
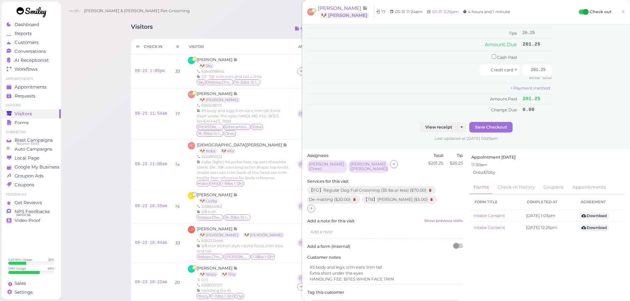
click at [610, 12] on div "Check out ×" at bounding box center [602, 12] width 46 height 14
click at [617, 11] on link "×" at bounding box center [623, 12] width 12 height 16
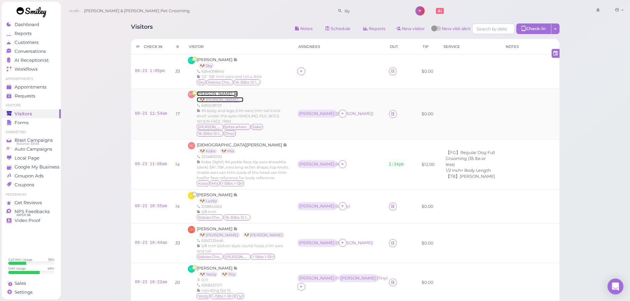
click at [210, 96] on span "[PERSON_NAME]" at bounding box center [215, 93] width 37 height 5
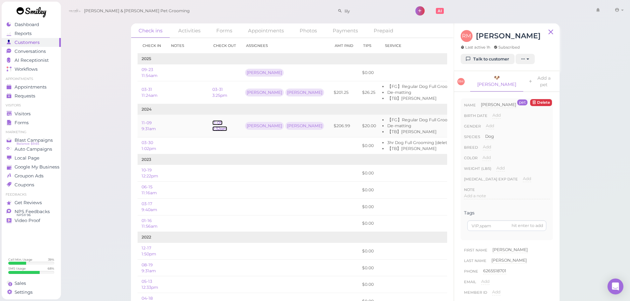
click at [220, 129] on link "11-09 2:32pm" at bounding box center [219, 125] width 15 height 11
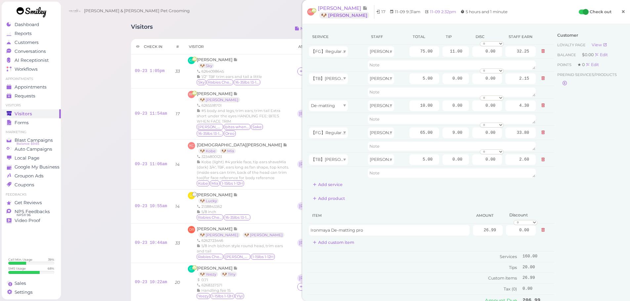
click at [621, 13] on span "×" at bounding box center [623, 11] width 4 height 9
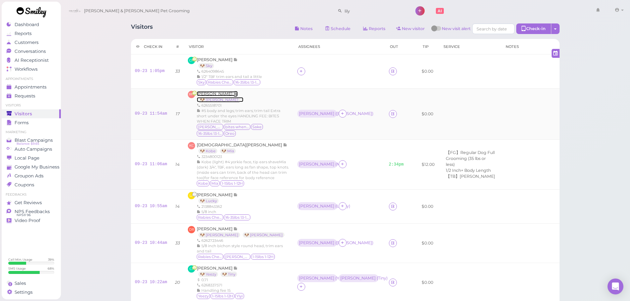
click at [203, 96] on span "[PERSON_NAME]" at bounding box center [215, 93] width 37 height 5
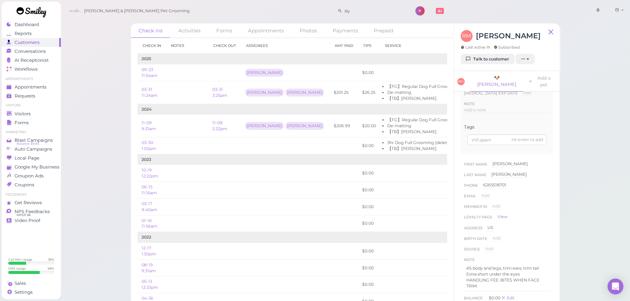
scroll to position [165, 0]
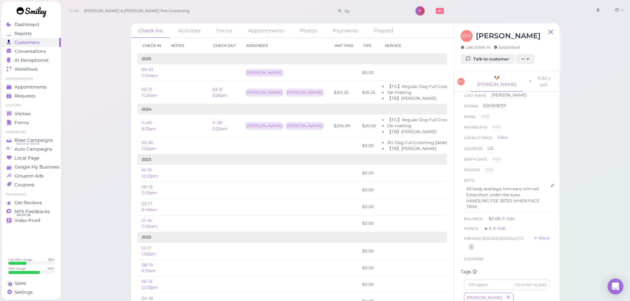
click at [497, 201] on p "HANDLING FEE: BITES WHEN FACE TRIM" at bounding box center [506, 204] width 81 height 12
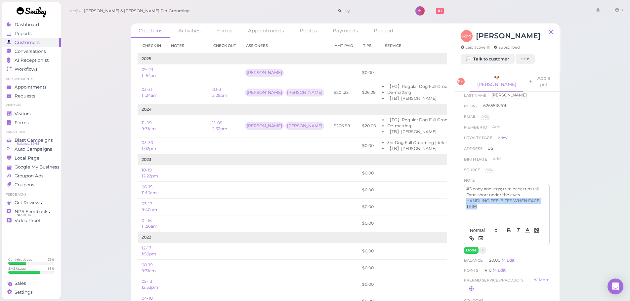
drag, startPoint x: 465, startPoint y: 195, endPoint x: 493, endPoint y: 215, distance: 34.9
click at [493, 215] on div "#5 body and legs; trim ears; trim tail Extra short under the eyes HANDLING FEE:…" at bounding box center [506, 204] width 85 height 40
click at [470, 247] on button "Done" at bounding box center [471, 250] width 15 height 7
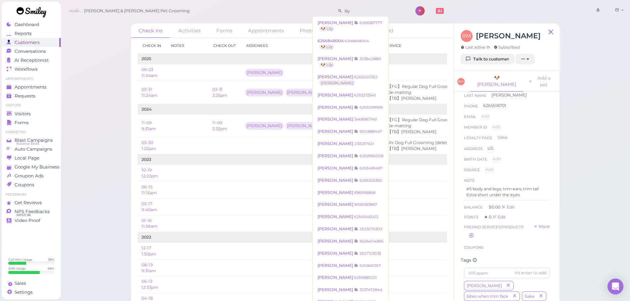
drag, startPoint x: 341, startPoint y: 12, endPoint x: 212, endPoint y: 8, distance: 129.0
click at [212, 8] on div "Cody & Miley Pet Grooming lily 1 Account Refer Friends" at bounding box center [345, 11] width 560 height 19
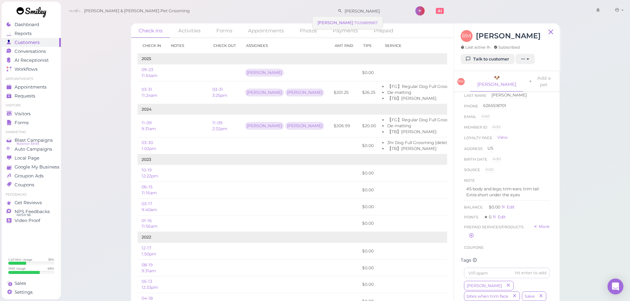
type input "robert nav"
click at [365, 18] on link "Robert Navarro 7026899967" at bounding box center [347, 23] width 70 height 13
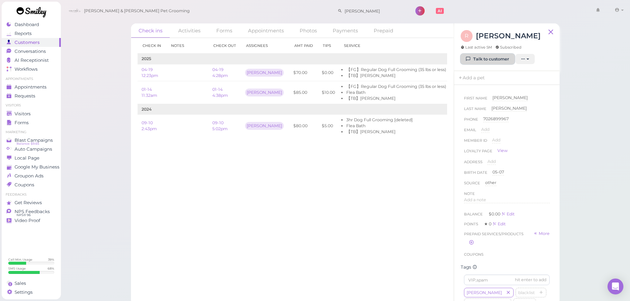
click at [481, 57] on link "Talk to customer" at bounding box center [488, 59] width 54 height 11
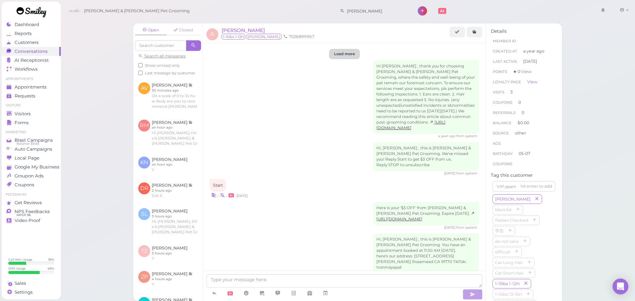
click at [345, 54] on button "Load more" at bounding box center [344, 54] width 29 height 9
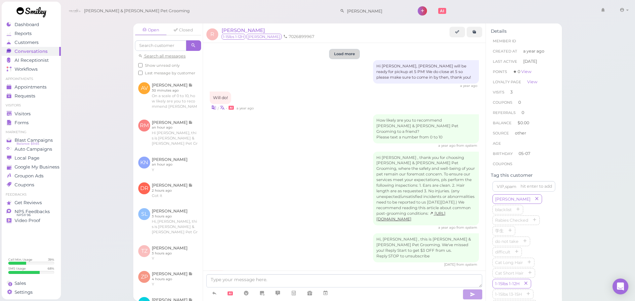
click at [344, 51] on button "Load more" at bounding box center [344, 54] width 29 height 9
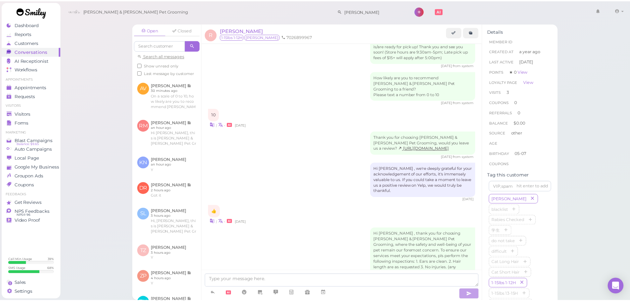
scroll to position [965, 0]
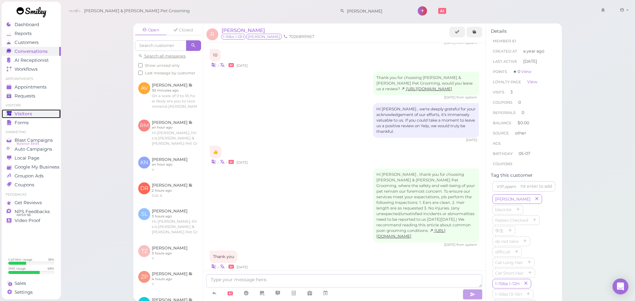
click at [24, 113] on span "Visitors" at bounding box center [24, 114] width 18 height 6
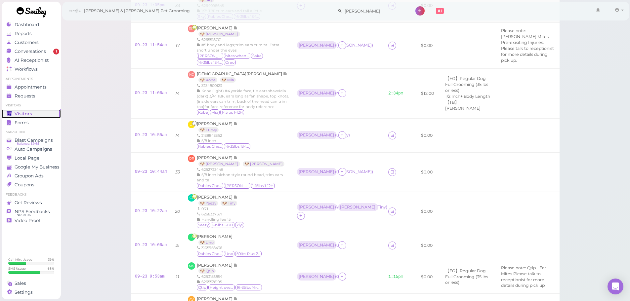
scroll to position [66, 0]
click at [297, 176] on div "Asa ( Rocco, Raymond )" at bounding box center [317, 172] width 40 height 8
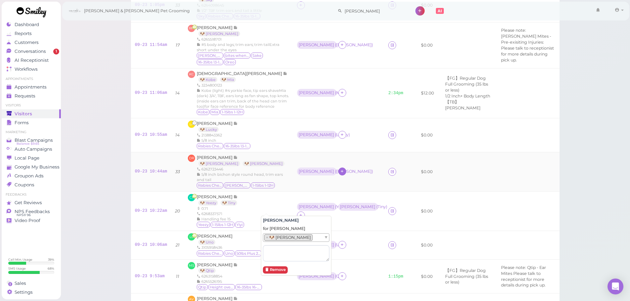
click at [340, 174] on icon at bounding box center [342, 171] width 4 height 5
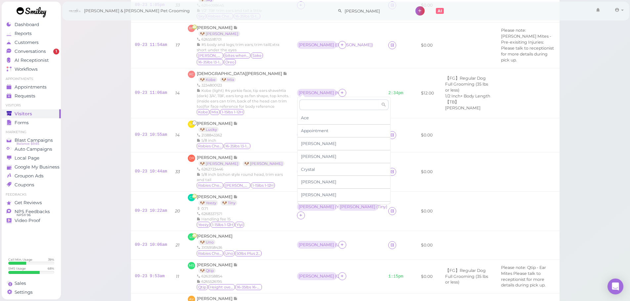
scroll to position [113, 0]
click at [317, 196] on span "Rebecca" at bounding box center [318, 197] width 35 height 5
click at [340, 170] on div "Rebecca" at bounding box center [357, 167] width 35 height 5
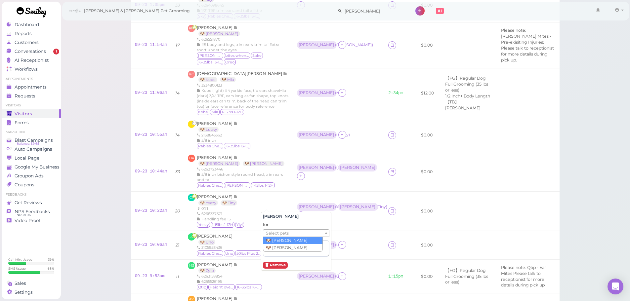
click at [300, 234] on ul "Select pets" at bounding box center [293, 233] width 61 height 7
click at [317, 190] on td "Asa ( Raymond ) Rebecca ( Rocco )" at bounding box center [338, 171] width 91 height 39
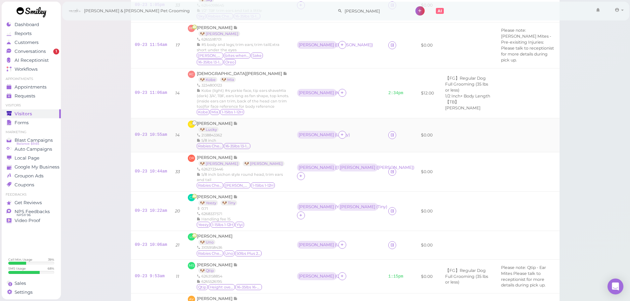
click at [323, 152] on td "Rebecca ( Lucky )" at bounding box center [338, 135] width 91 height 34
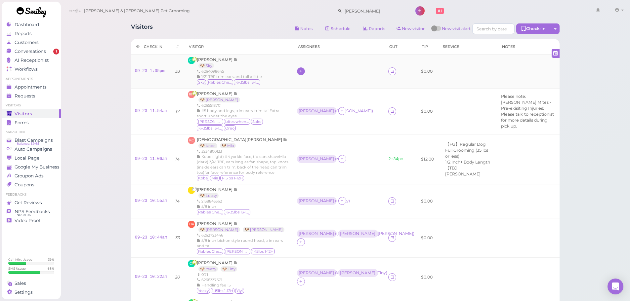
click at [297, 74] on div at bounding box center [301, 71] width 8 height 8
click at [272, 132] on div "Asa" at bounding box center [306, 131] width 93 height 13
click at [293, 65] on td at bounding box center [338, 72] width 91 height 34
click at [299, 73] on div "Asa" at bounding box center [316, 71] width 35 height 5
click at [270, 103] on span "Select pets" at bounding box center [275, 106] width 23 height 7
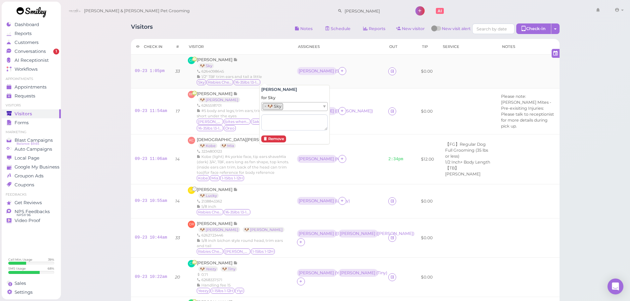
click at [293, 55] on td "Asa ( Sky )" at bounding box center [338, 72] width 91 height 34
click at [41, 52] on span "Conversations" at bounding box center [31, 52] width 33 height 6
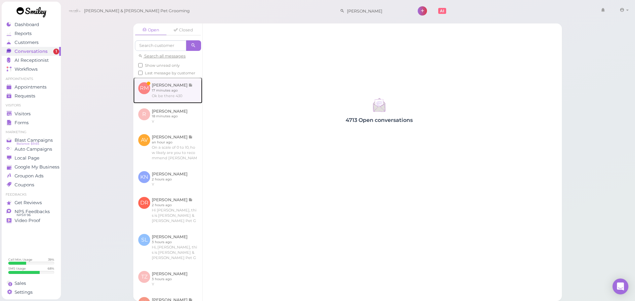
click at [176, 94] on link at bounding box center [167, 90] width 69 height 26
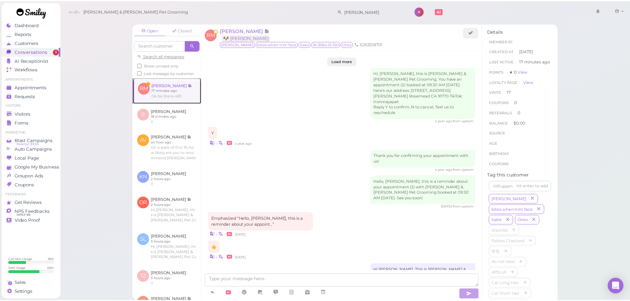
scroll to position [973, 0]
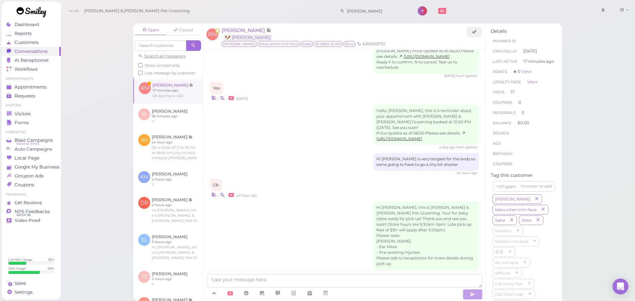
click at [106, 143] on div "Open Closed Search all messages Show unread only Last message by customer RM Ro…" at bounding box center [348, 150] width 575 height 301
click at [42, 114] on div "Visitors" at bounding box center [31, 114] width 48 height 6
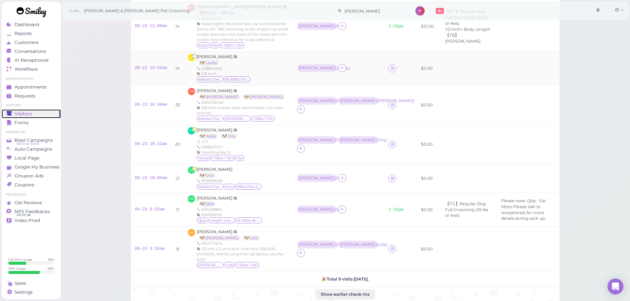
scroll to position [165, 0]
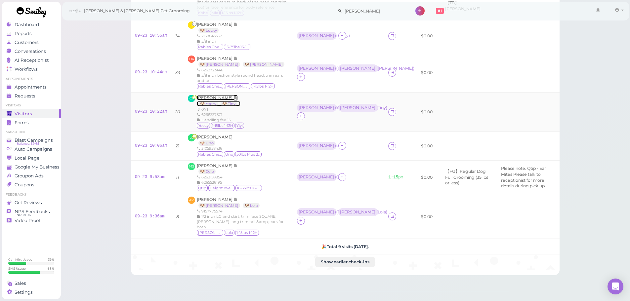
click at [203, 100] on span "[PERSON_NAME]" at bounding box center [215, 97] width 37 height 5
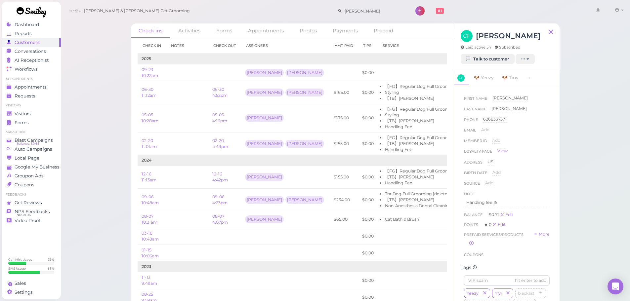
click at [589, 190] on div "Check ins Activities Forms Appointments Photos Payments Prepaid Check in Notes …" at bounding box center [346, 153] width 570 height 306
click at [527, 183] on div "Balance $0.71 Edit" at bounding box center [507, 182] width 86 height 7
click at [186, 72] on td at bounding box center [187, 72] width 42 height 17
click at [182, 93] on td at bounding box center [187, 92] width 42 height 23
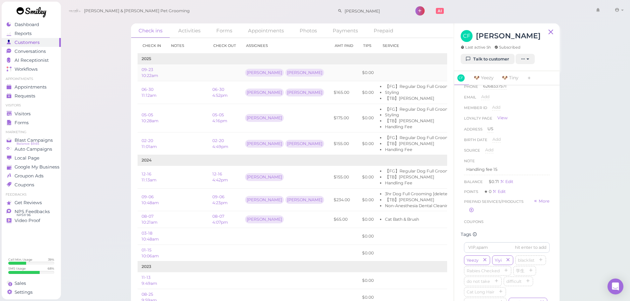
click at [181, 70] on td at bounding box center [187, 72] width 42 height 17
click at [180, 89] on td at bounding box center [187, 92] width 42 height 23
click at [182, 64] on td "2025" at bounding box center [338, 59] width 400 height 11
click at [179, 89] on td at bounding box center [187, 92] width 42 height 23
click at [184, 66] on td at bounding box center [187, 72] width 42 height 17
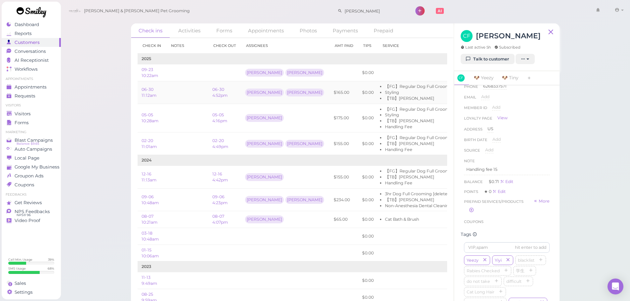
click at [180, 90] on td at bounding box center [187, 92] width 42 height 23
click at [174, 75] on td at bounding box center [187, 72] width 42 height 17
click at [175, 89] on td at bounding box center [187, 92] width 42 height 23
click at [177, 76] on td at bounding box center [187, 72] width 42 height 17
click at [188, 100] on td at bounding box center [187, 92] width 42 height 23
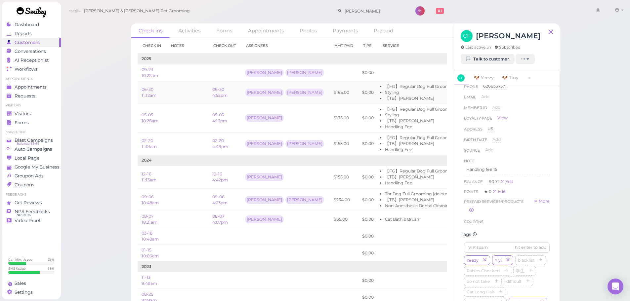
click at [188, 84] on td at bounding box center [187, 92] width 42 height 23
click at [188, 78] on td at bounding box center [187, 72] width 42 height 17
click at [186, 89] on td at bounding box center [187, 92] width 42 height 23
drag, startPoint x: 499, startPoint y: 183, endPoint x: 489, endPoint y: 181, distance: 10.4
click at [489, 181] on span "$0.71" at bounding box center [494, 181] width 11 height 5
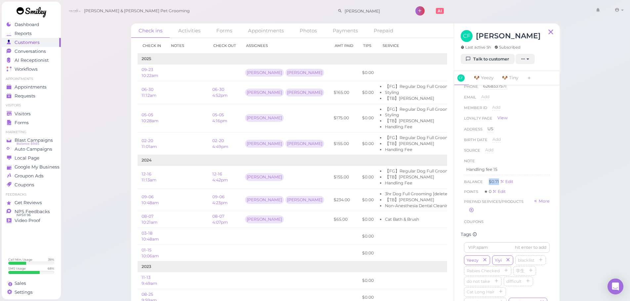
click at [489, 181] on span "$0.71" at bounding box center [494, 181] width 11 height 5
click at [530, 180] on div "Balance $0.71 Edit" at bounding box center [507, 182] width 86 height 7
click at [275, 119] on div "Asa" at bounding box center [285, 117] width 81 height 11
click at [378, 75] on td at bounding box center [433, 72] width 111 height 17
click at [149, 78] on link "09-23 10:22am" at bounding box center [150, 72] width 17 height 11
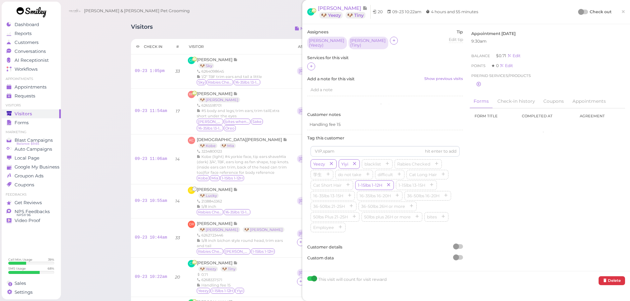
click at [319, 65] on div at bounding box center [385, 66] width 156 height 9
click at [310, 67] on div at bounding box center [311, 66] width 8 height 8
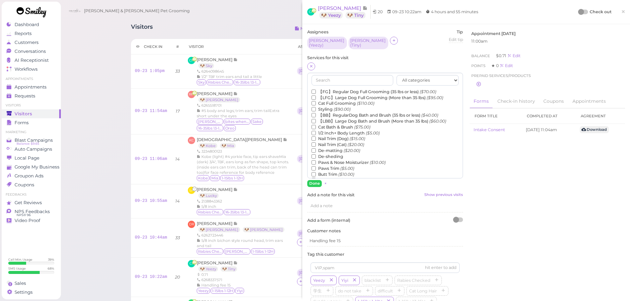
click at [326, 86] on div "All categories Full Grooming Bath & Brush Add-ons Dental Work Special Request I…" at bounding box center [385, 126] width 156 height 106
click at [326, 89] on label "【FG】Regular Dog Full Grooming (35 lbs or less) ($70.00)" at bounding box center [373, 92] width 125 height 6
click at [316, 90] on input "【FG】Regular Dog Full Grooming (35 lbs or less) ($70.00)" at bounding box center [313, 92] width 4 height 4
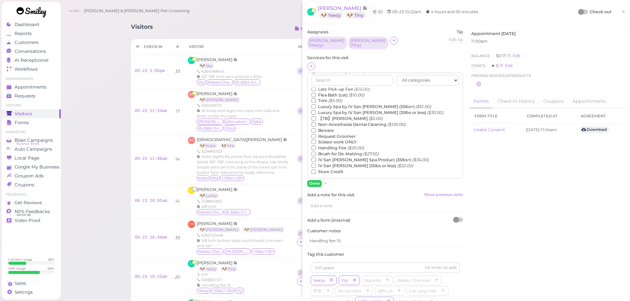
click at [339, 116] on label "【TB】Teeth Brushing ($5.00)" at bounding box center [346, 119] width 71 height 6
click at [316, 116] on input "【TB】Teeth Brushing ($5.00)" at bounding box center [313, 118] width 4 height 4
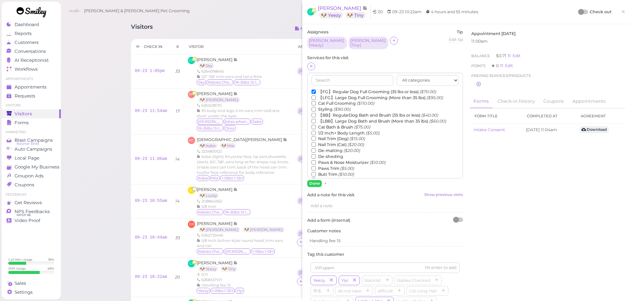
click at [338, 107] on icon "($90.00)" at bounding box center [342, 109] width 17 height 5
click at [316, 107] on input "Styling ($90.00)" at bounding box center [313, 109] width 4 height 4
click at [334, 148] on label "De-matting ($20.00)" at bounding box center [335, 151] width 49 height 6
click at [316, 148] on input "De-matting ($20.00)" at bounding box center [313, 150] width 4 height 4
click at [312, 180] on button "Done" at bounding box center [314, 183] width 15 height 7
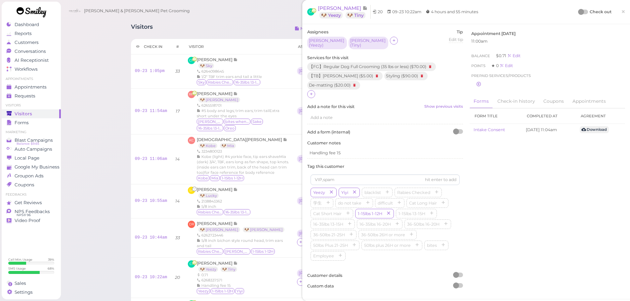
click at [578, 9] on div at bounding box center [581, 12] width 6 height 6
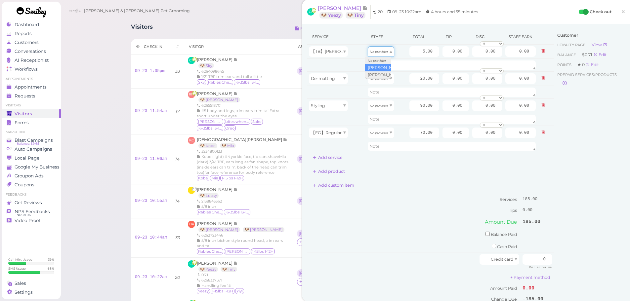
drag, startPoint x: 374, startPoint y: 50, endPoint x: 376, endPoint y: 69, distance: 19.0
type input "2.60"
drag, startPoint x: 377, startPoint y: 76, endPoint x: 378, endPoint y: 91, distance: 14.2
click at [378, 93] on textarea at bounding box center [452, 92] width 168 height 9
type input "10.40"
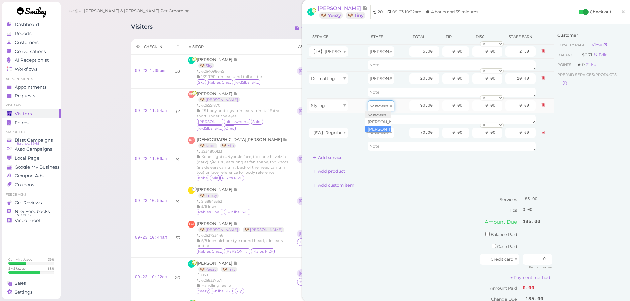
drag, startPoint x: 378, startPoint y: 106, endPoint x: 378, endPoint y: 110, distance: 3.6
type input "38.70"
click at [537, 108] on td at bounding box center [545, 106] width 17 height 14
click at [541, 107] on icon at bounding box center [543, 105] width 4 height 5
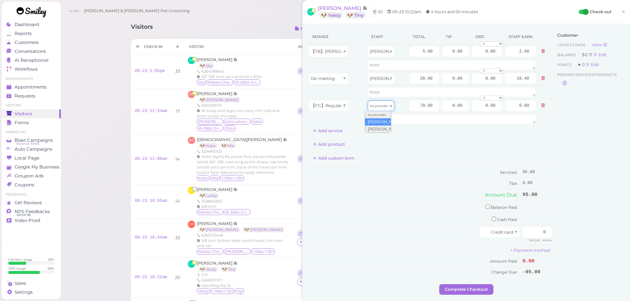
drag, startPoint x: 369, startPoint y: 107, endPoint x: 369, endPoint y: 120, distance: 13.2
type input "36.40"
click at [401, 108] on td "Asa" at bounding box center [387, 106] width 42 height 14
click at [409, 106] on input "70.00" at bounding box center [424, 106] width 30 height 11
type input "90.00"
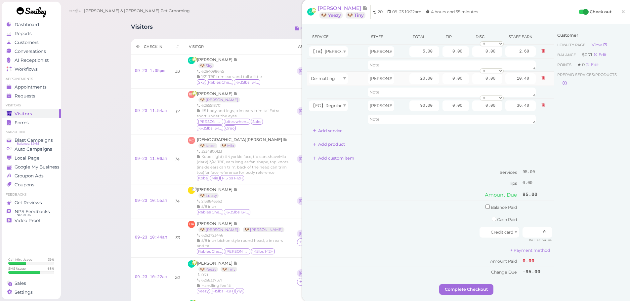
type input "46.80"
click at [408, 72] on td "20.00" at bounding box center [424, 78] width 33 height 14
click at [409, 83] on input "20.00" at bounding box center [424, 78] width 30 height 11
type input "10.00"
type input "5.20"
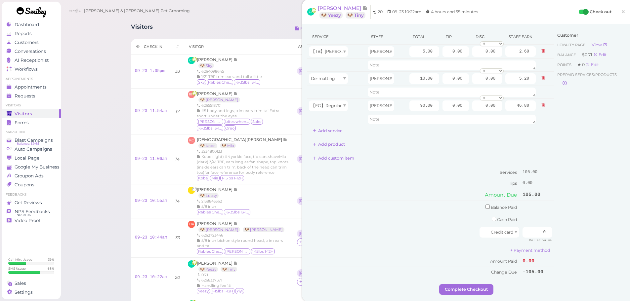
click at [402, 136] on div "Service Staff Total Tip Disc Staff earn 【TB】Teeth Brushing Asa 5.00 0.00 0.00 0…" at bounding box center [430, 82] width 247 height 107
drag, startPoint x: 408, startPoint y: 76, endPoint x: 483, endPoint y: 83, distance: 76.1
click at [488, 82] on tr "De-matting Asa 10.00 0.00 0.00 0 10% off 15% off 20% off 25% off 30% off 50% of…" at bounding box center [430, 78] width 247 height 14
type input "8"
type input "4.16"
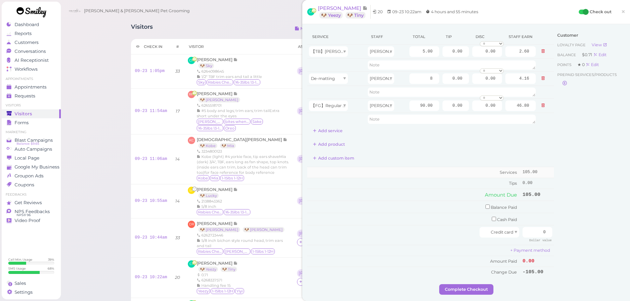
click at [369, 170] on td "Services" at bounding box center [414, 172] width 214 height 11
click at [317, 129] on icon at bounding box center [315, 130] width 4 height 5
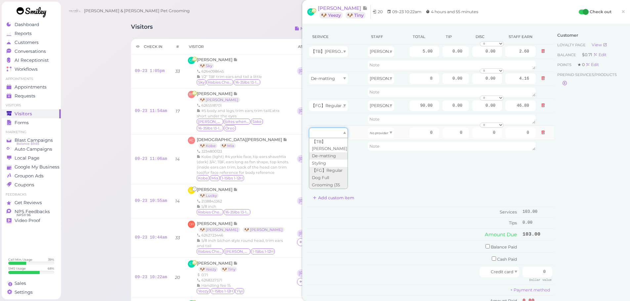
click at [323, 134] on div at bounding box center [328, 133] width 39 height 11
type input "70.00"
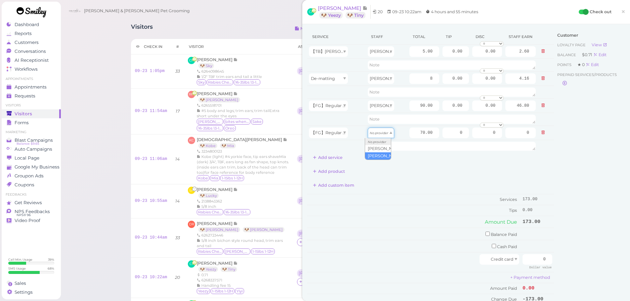
drag, startPoint x: 375, startPoint y: 130, endPoint x: 378, endPoint y: 155, distance: 24.9
type input "30.10"
click at [296, 20] on div "Cody & Miley Pet Grooming robert nav 1 Account" at bounding box center [345, 11] width 560 height 19
click at [329, 158] on button "Add service" at bounding box center [327, 157] width 41 height 11
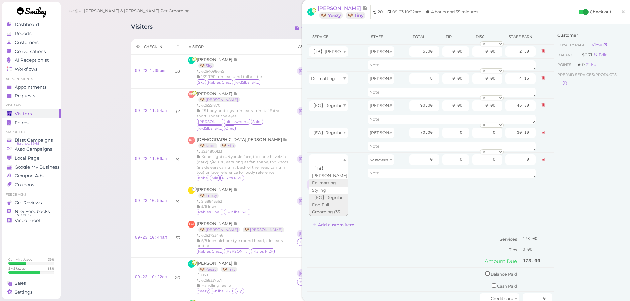
click at [329, 157] on div at bounding box center [328, 159] width 39 height 11
type input "5.00"
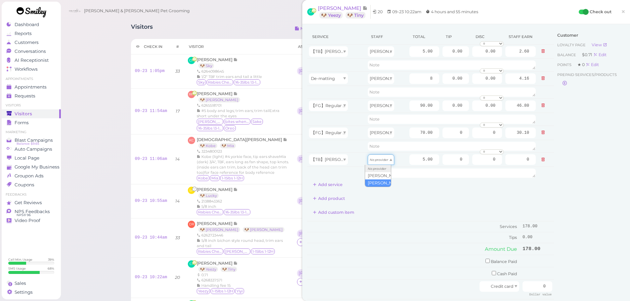
drag, startPoint x: 368, startPoint y: 160, endPoint x: 376, endPoint y: 186, distance: 26.6
type input "2.15"
click at [413, 222] on td "Services" at bounding box center [414, 226] width 214 height 11
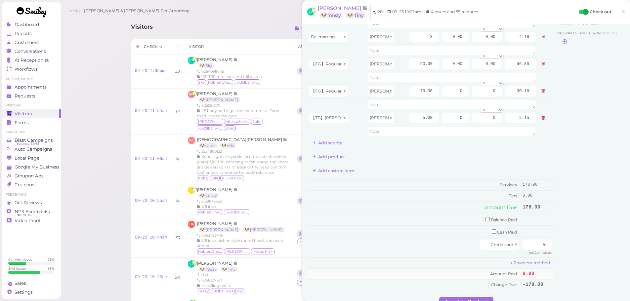
scroll to position [99, 0]
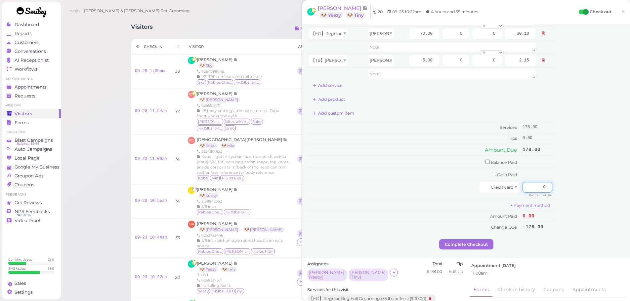
drag, startPoint x: 529, startPoint y: 188, endPoint x: 598, endPoint y: 192, distance: 69.6
click at [609, 194] on div "Service Staff Total Tip Disc Staff earn 【TB】Teeth Brushing Asa 5.00 0.00 0.00 0…" at bounding box center [466, 84] width 318 height 309
type input "178"
drag, startPoint x: 594, startPoint y: 196, endPoint x: 458, endPoint y: 256, distance: 148.5
click at [588, 201] on div "Customer Loyalty page View Balance $0.71 Edit Points ★ 0 Edit Prepaid services/…" at bounding box center [589, 84] width 71 height 309
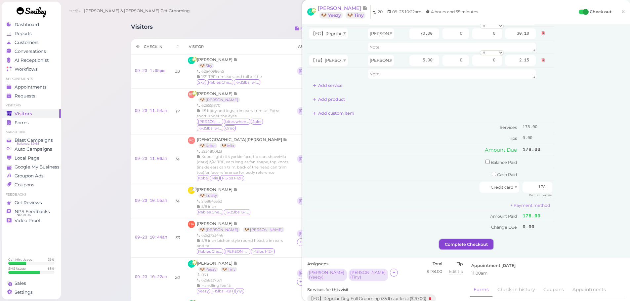
click at [447, 248] on button "Complete Checkout" at bounding box center [466, 244] width 54 height 11
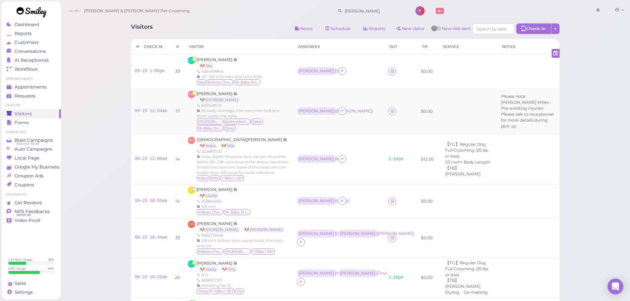
click at [324, 132] on td "Rebecca ( Toby )" at bounding box center [338, 111] width 91 height 46
click at [325, 132] on td "Rebecca ( Toby )" at bounding box center [338, 111] width 91 height 46
click at [324, 116] on div "Rebecca ( Toby )" at bounding box center [338, 111] width 83 height 9
click at [141, 113] on link "09-23 11:54am" at bounding box center [151, 111] width 32 height 5
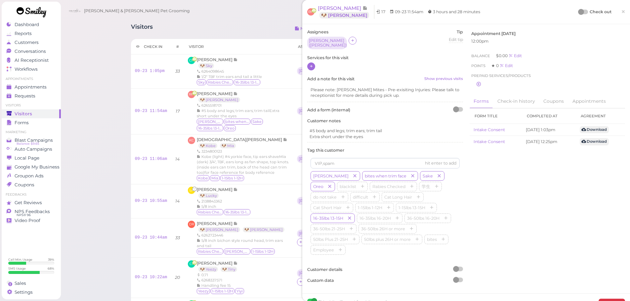
click at [309, 64] on icon at bounding box center [311, 66] width 4 height 5
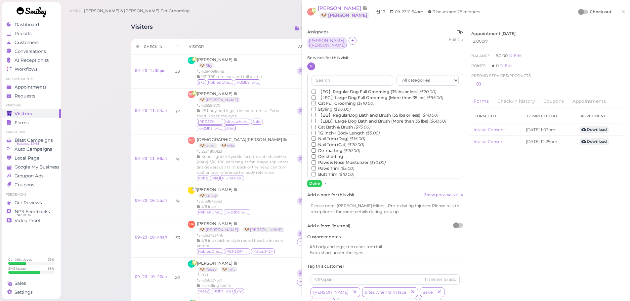
click at [327, 89] on label "【FG】Regular Dog Full Grooming (35 lbs or less) ($70.00)" at bounding box center [373, 92] width 125 height 6
click at [316, 90] on input "【FG】Regular Dog Full Grooming (35 lbs or less) ($70.00)" at bounding box center [313, 92] width 4 height 4
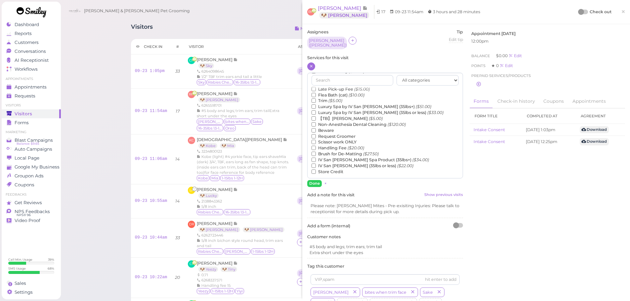
click at [331, 116] on label "【TB】Teeth Brushing ($5.00)" at bounding box center [346, 119] width 71 height 6
click at [316, 116] on input "【TB】Teeth Brushing ($5.00)" at bounding box center [313, 118] width 4 height 4
click at [314, 184] on button "Done" at bounding box center [314, 183] width 15 height 7
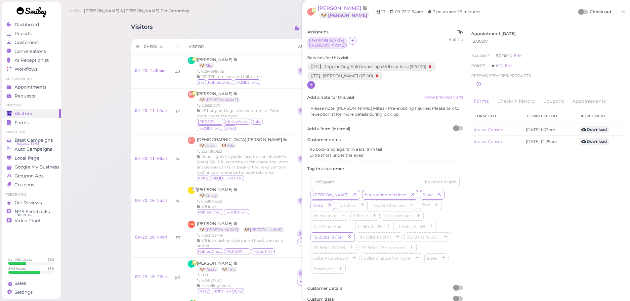
click at [572, 9] on div "RM Rosa Molina 🐶 Toby 17 09-23 11:54am 3 hours and 28 minutes Check out ×" at bounding box center [466, 12] width 318 height 14
click at [582, 13] on div at bounding box center [583, 12] width 9 height 5
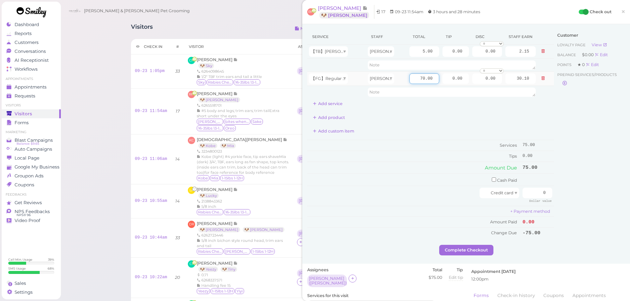
click at [413, 79] on input "70.00" at bounding box center [424, 78] width 30 height 11
type input "80.00"
type input "34.40"
click at [442, 77] on input "0.00" at bounding box center [455, 78] width 26 height 11
type input "10.00"
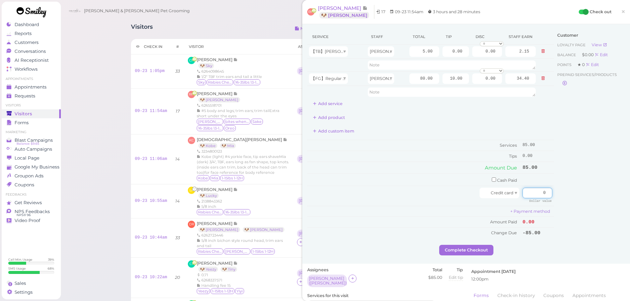
drag, startPoint x: 526, startPoint y: 194, endPoint x: 562, endPoint y: 196, distance: 36.1
click at [562, 196] on div "Service Staff Total Tip Disc Staff earn 【TB】Teeth Brushing Rebecca 5.00 0.00 0.…" at bounding box center [466, 137] width 318 height 216
type input "95"
click at [563, 197] on div "Customer Loyalty page View Balance $0.00 Edit Points ★ 0 Edit Prepaid services/…" at bounding box center [589, 137] width 71 height 216
click at [487, 254] on button "Complete Checkout" at bounding box center [466, 250] width 54 height 11
